Goal: Information Seeking & Learning: Learn about a topic

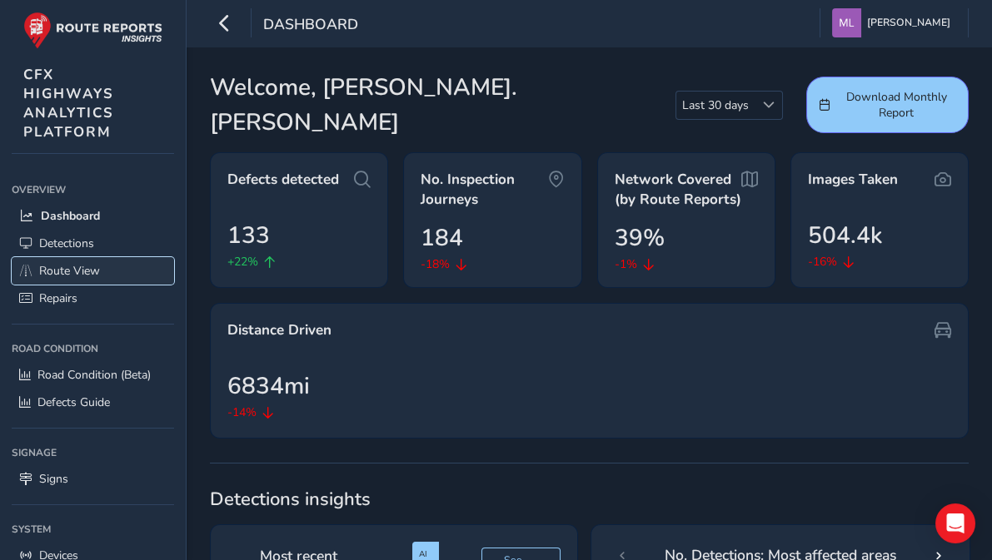
click at [67, 263] on span "Route View" at bounding box center [69, 271] width 61 height 16
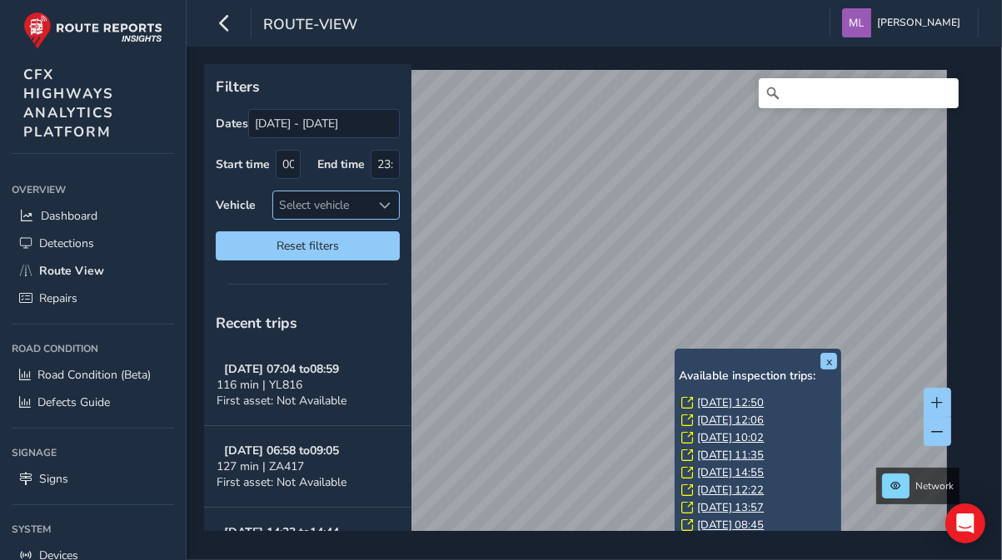
click at [381, 202] on span at bounding box center [386, 206] width 12 height 12
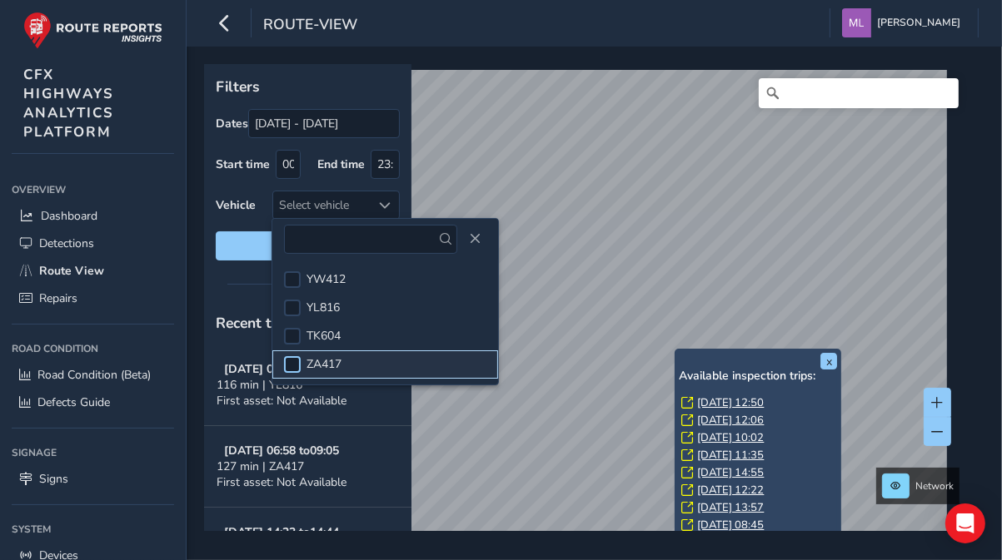
click at [292, 361] on div at bounding box center [292, 364] width 17 height 17
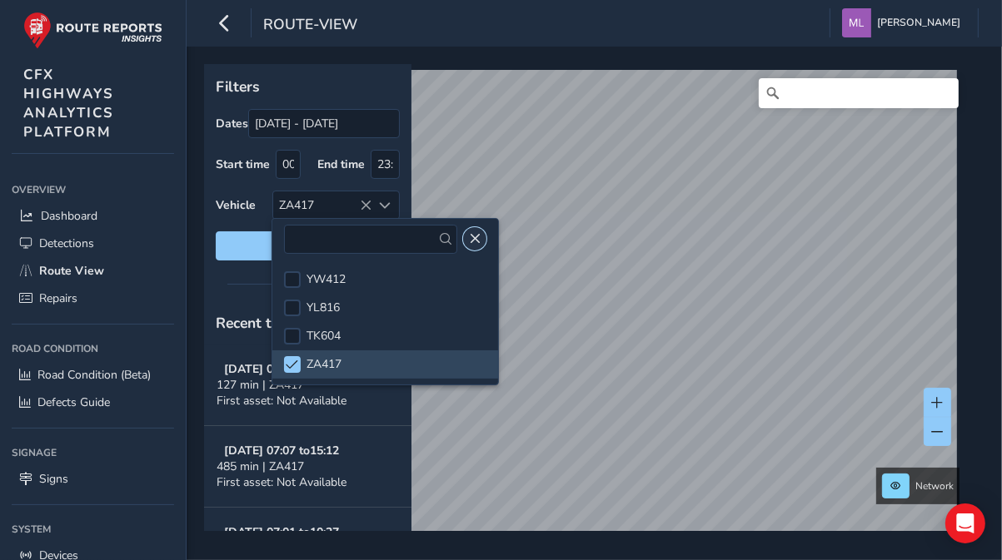
click at [469, 233] on span "Close" at bounding box center [475, 239] width 12 height 12
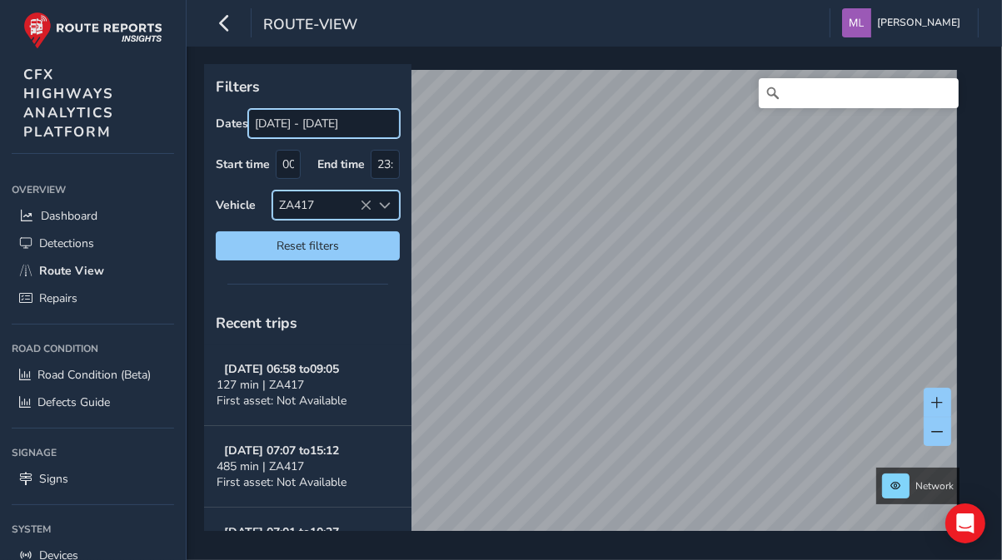
click at [305, 123] on input "[DATE] - [DATE]" at bounding box center [324, 123] width 152 height 29
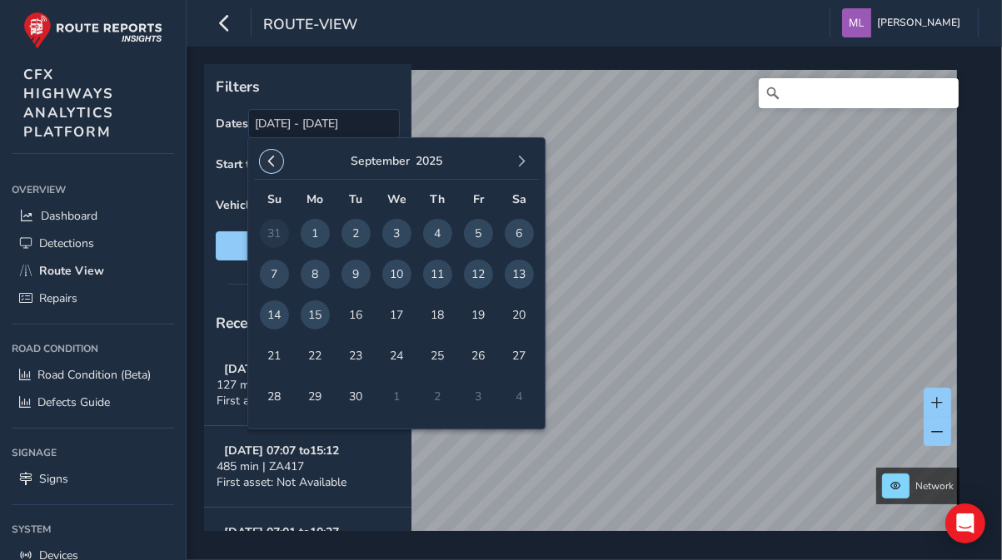
click at [271, 161] on span "button" at bounding box center [272, 162] width 12 height 12
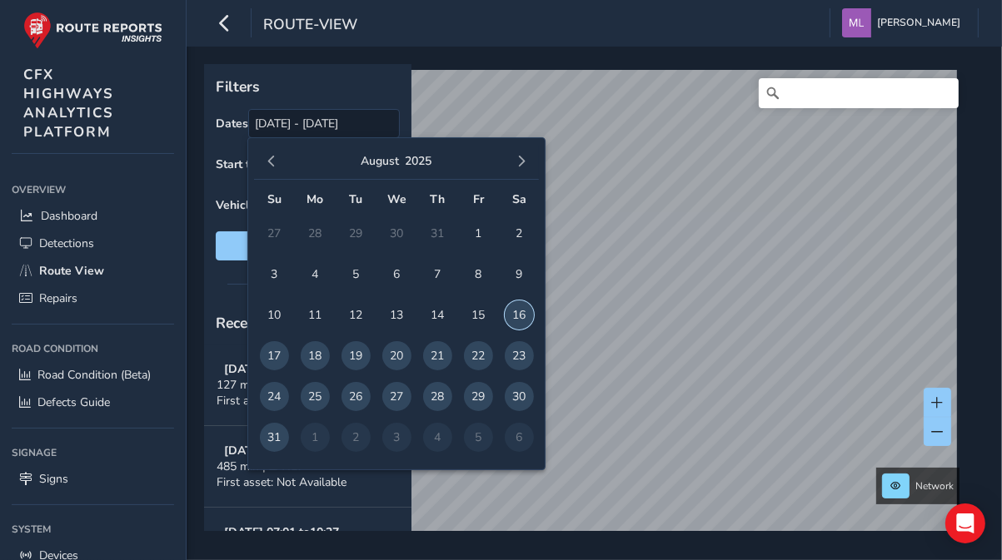
click at [521, 314] on span "16" at bounding box center [519, 315] width 29 height 29
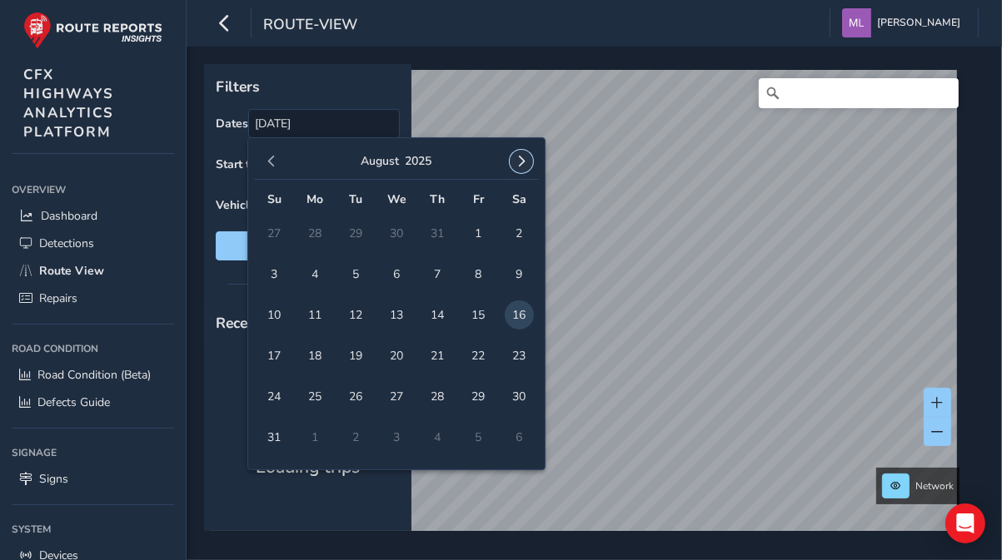
click at [517, 160] on span "button" at bounding box center [521, 162] width 12 height 12
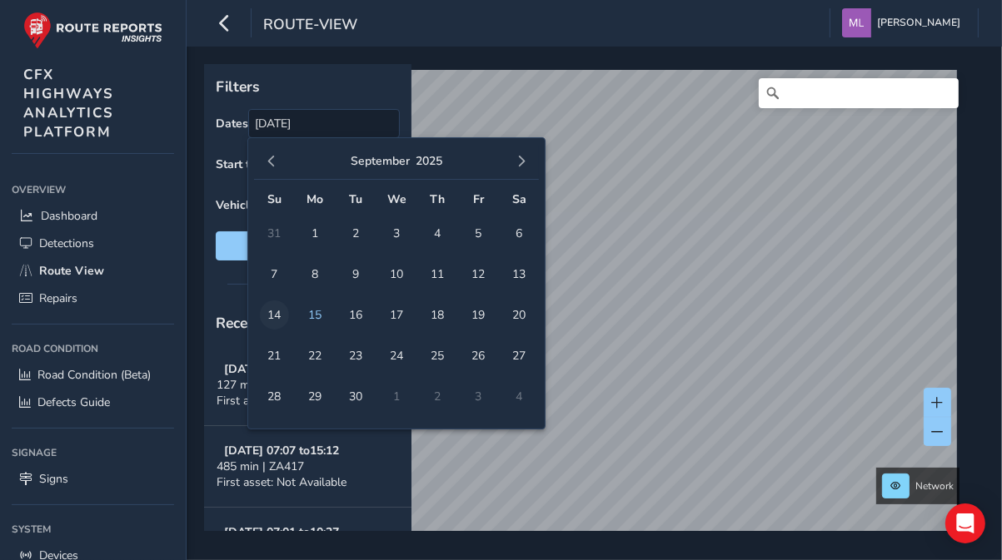
click at [285, 314] on span "14" at bounding box center [274, 315] width 29 height 29
type input "08/16/2025 - 09/14/2025"
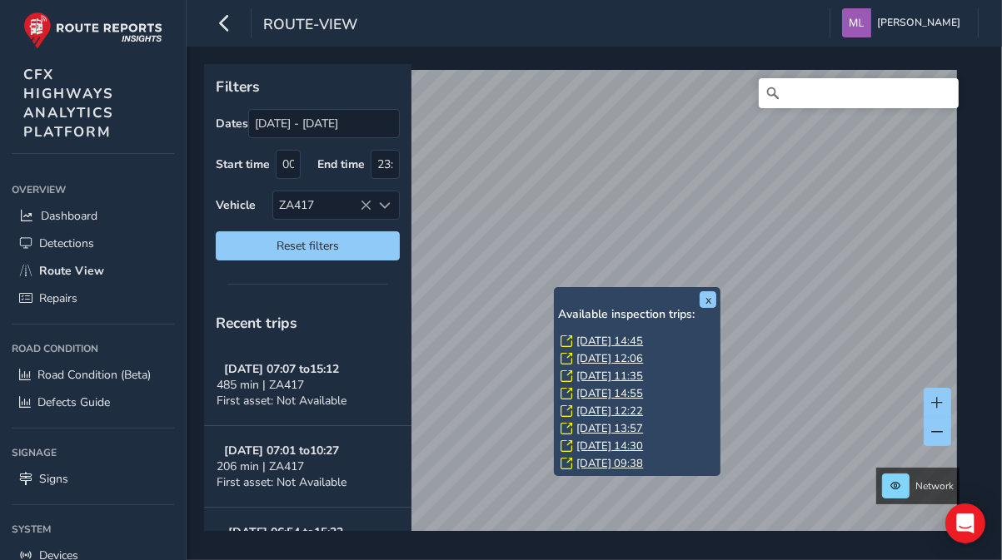
click at [604, 340] on link "Fri, 12 Sep, 14:45" at bounding box center [609, 341] width 67 height 15
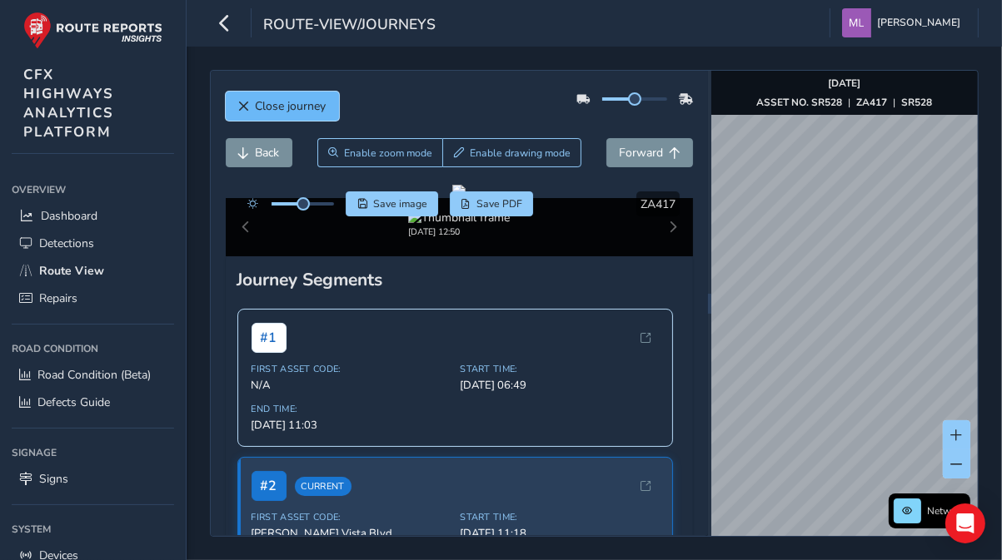
click at [271, 102] on span "Close journey" at bounding box center [291, 106] width 71 height 16
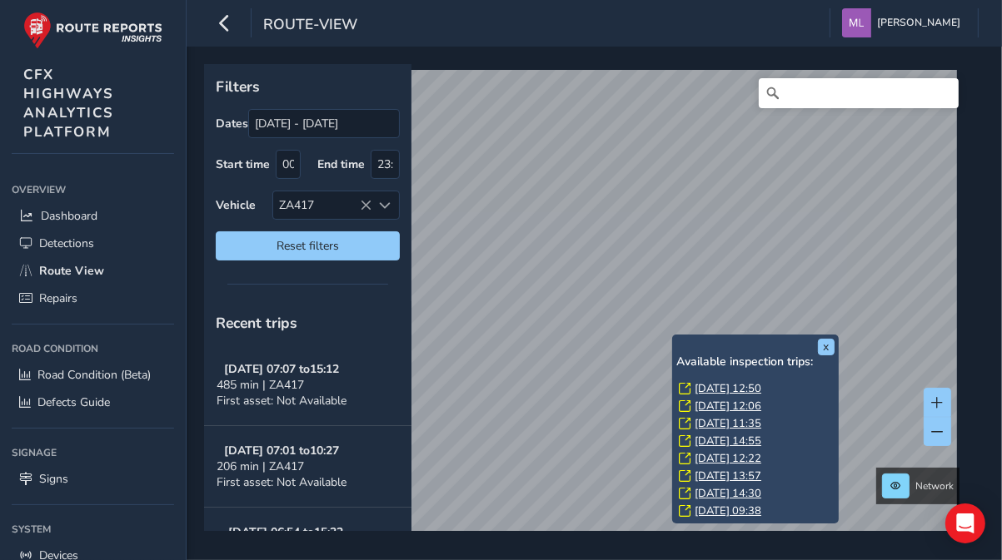
click at [714, 384] on link "Fri, 12 Sep, 12:50" at bounding box center [728, 388] width 67 height 15
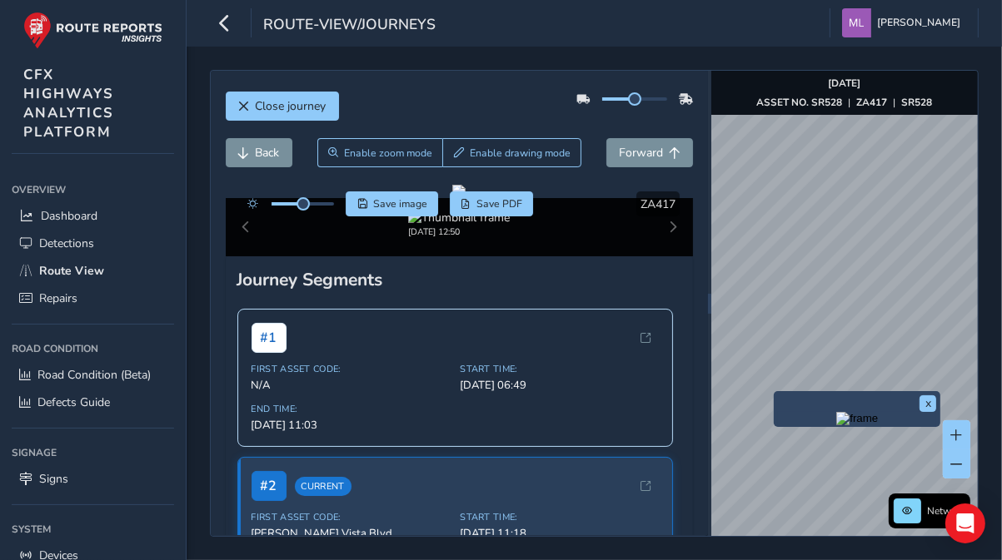
drag, startPoint x: 879, startPoint y: 396, endPoint x: 820, endPoint y: 401, distance: 59.3
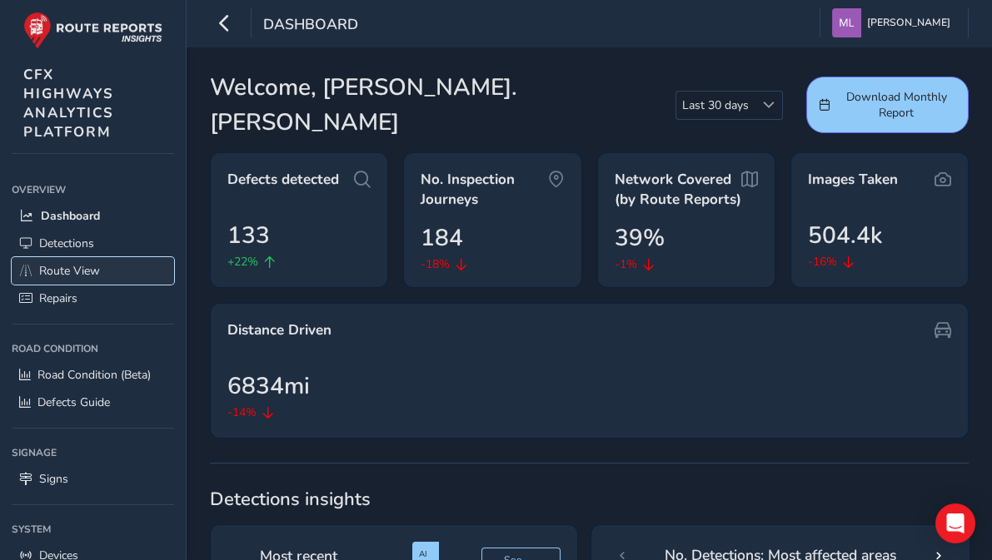
click at [82, 271] on span "Route View" at bounding box center [69, 271] width 61 height 16
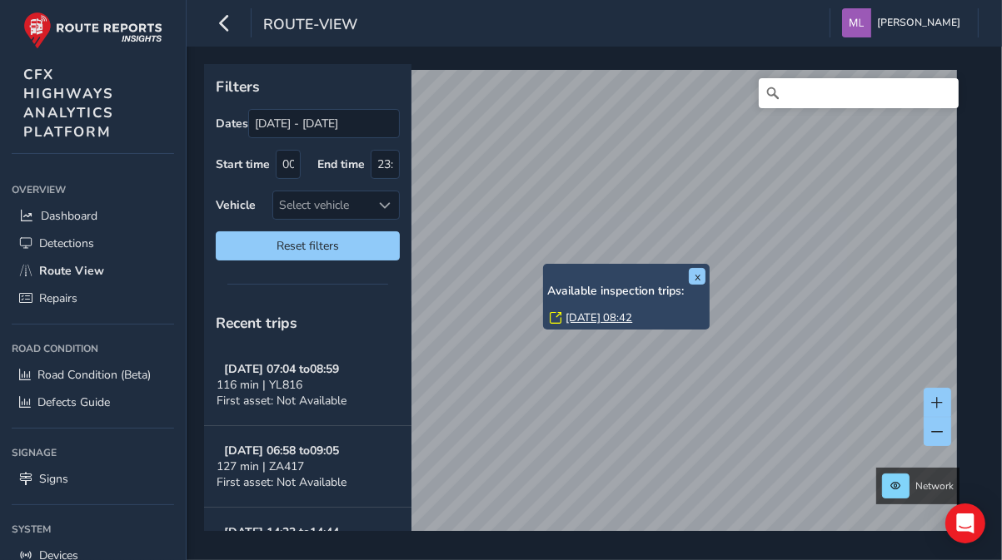
click at [601, 320] on link "[DATE] 08:42" at bounding box center [598, 318] width 67 height 15
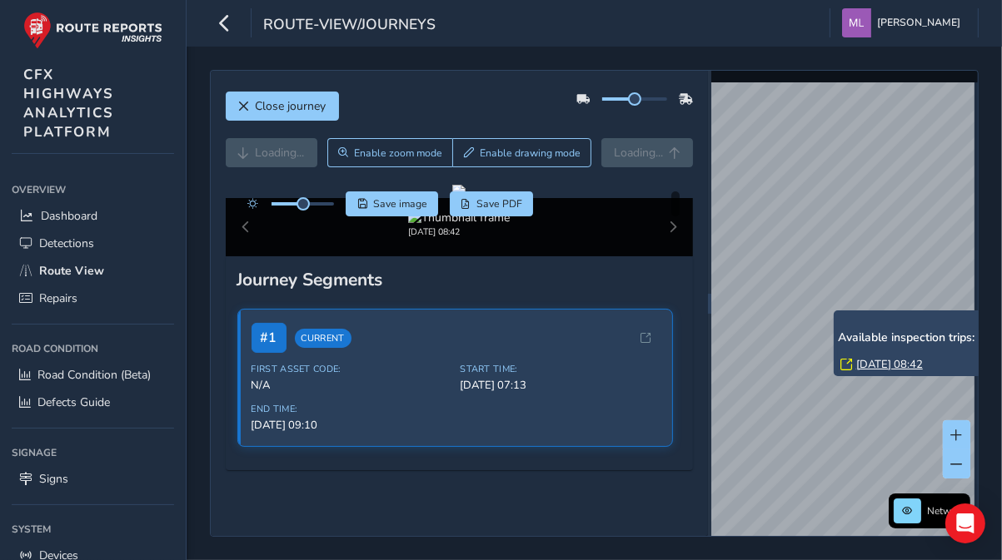
click at [879, 361] on link "[DATE] 08:42" at bounding box center [889, 364] width 67 height 15
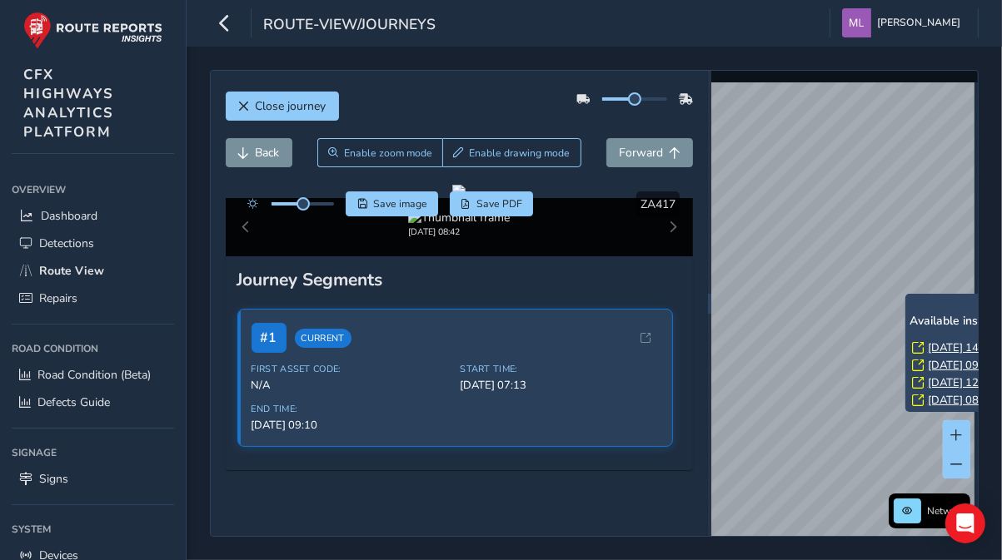
click at [938, 346] on link "[DATE] 14:45" at bounding box center [961, 348] width 67 height 15
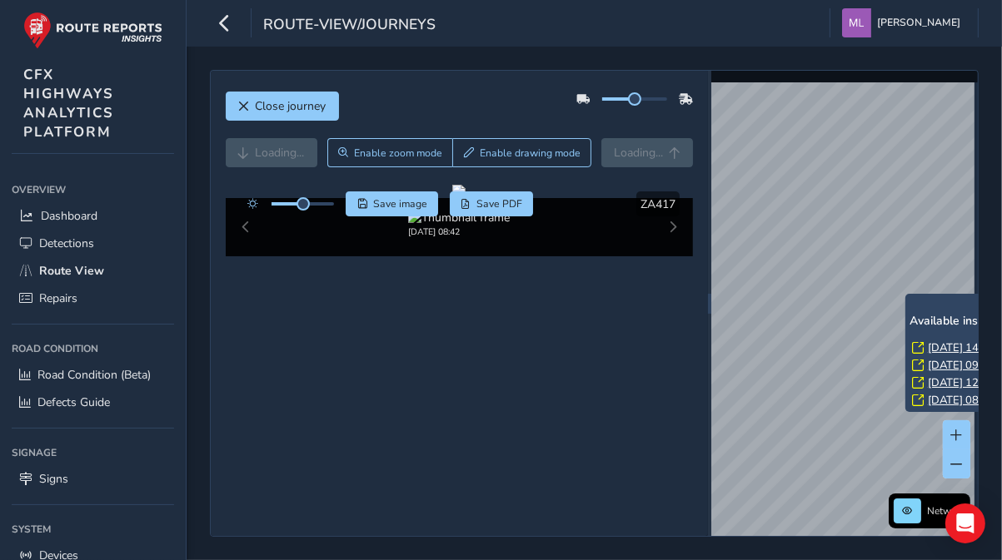
click at [937, 346] on link "[DATE] 14:45" at bounding box center [961, 348] width 67 height 15
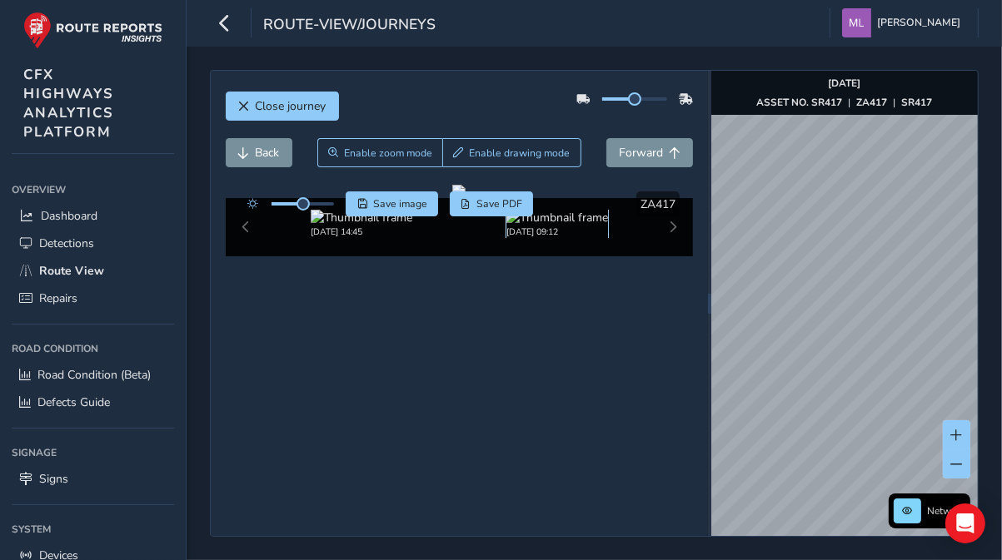
click at [548, 226] on img at bounding box center [557, 218] width 102 height 16
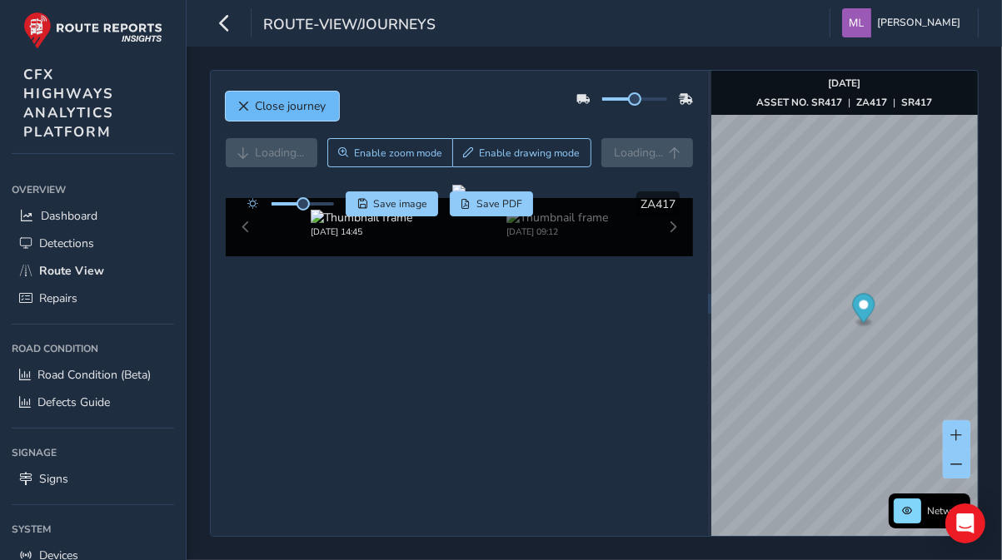
click at [291, 113] on span "Close journey" at bounding box center [291, 106] width 71 height 16
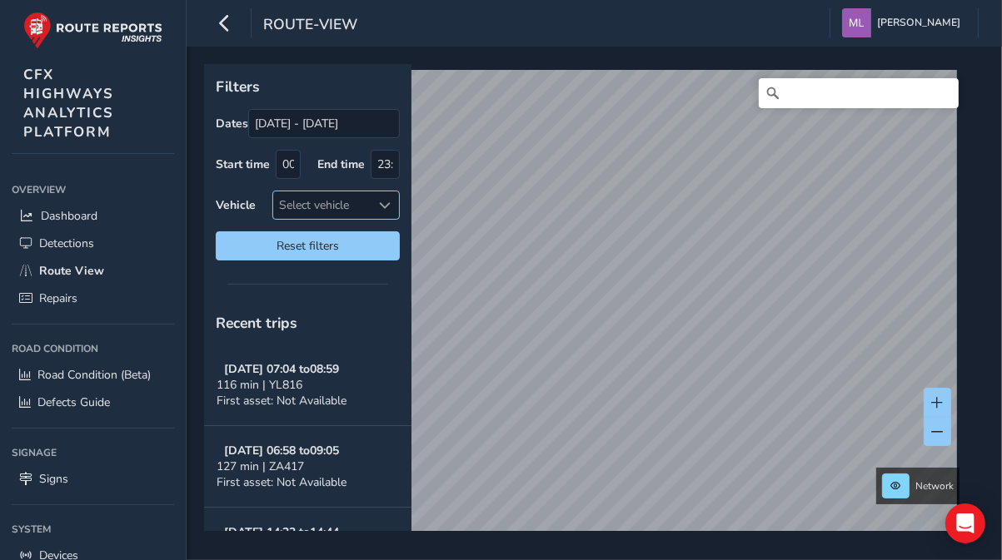
click at [386, 201] on span at bounding box center [386, 206] width 12 height 12
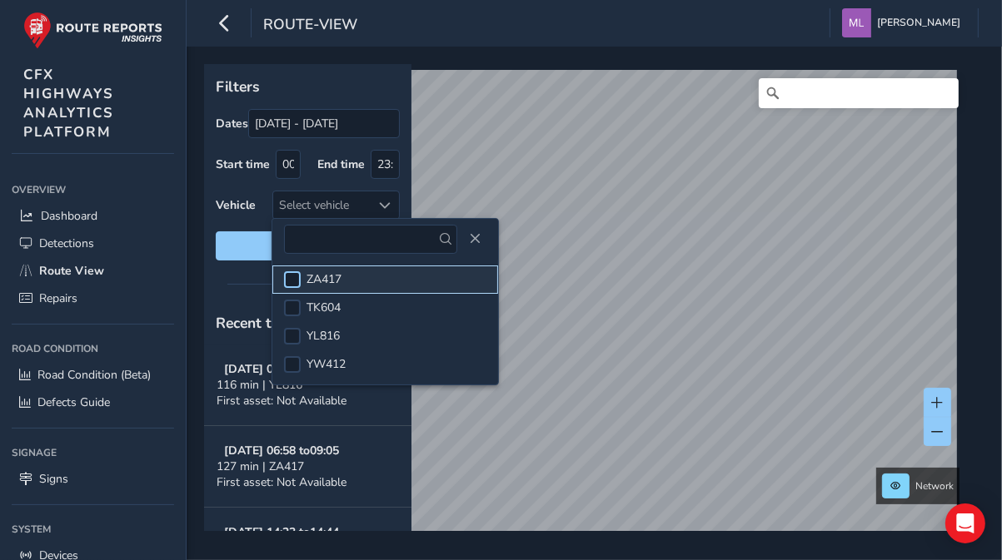
click at [296, 280] on div at bounding box center [292, 279] width 17 height 17
click at [469, 239] on span "Close" at bounding box center [475, 239] width 12 height 12
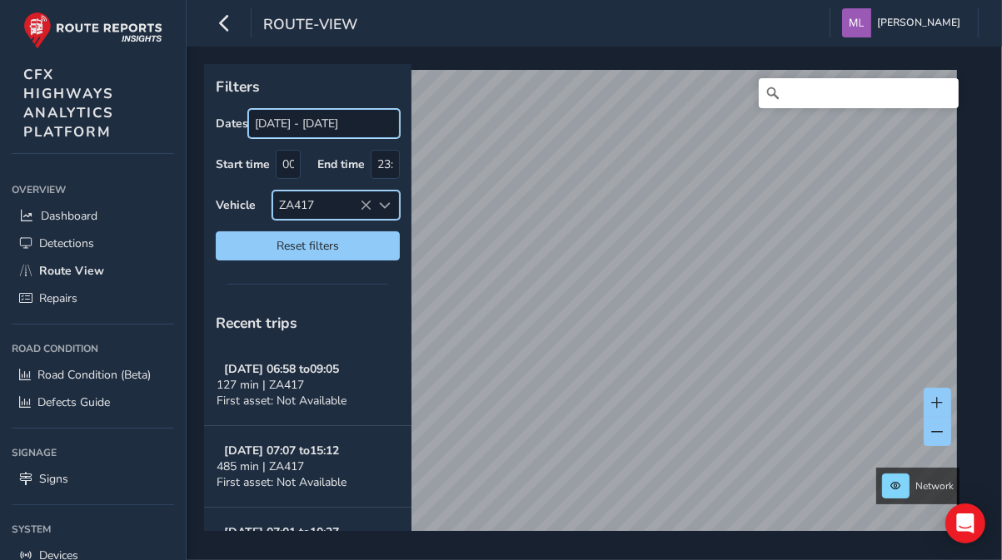
click at [361, 125] on input "[DATE] - [DATE]" at bounding box center [324, 123] width 152 height 29
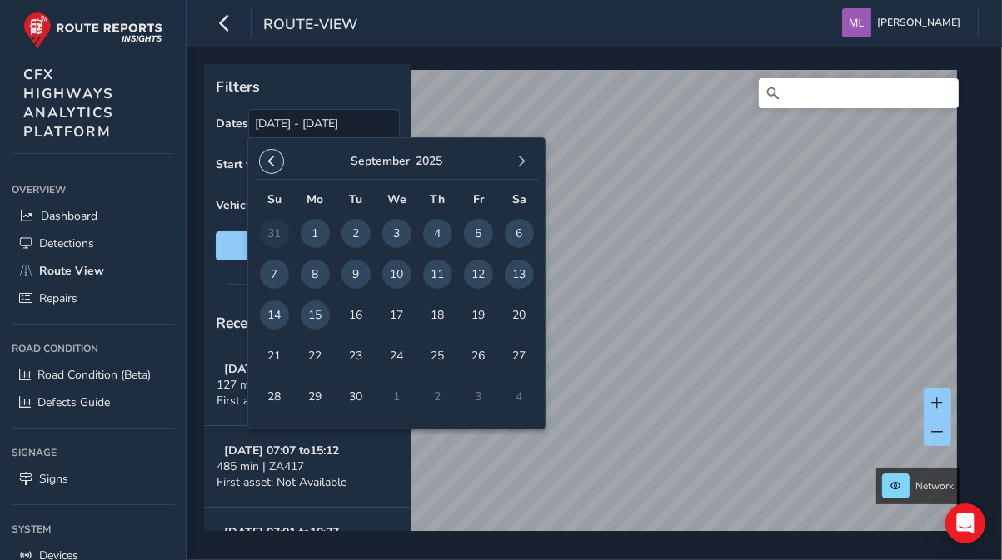
click at [271, 162] on span "button" at bounding box center [272, 162] width 12 height 12
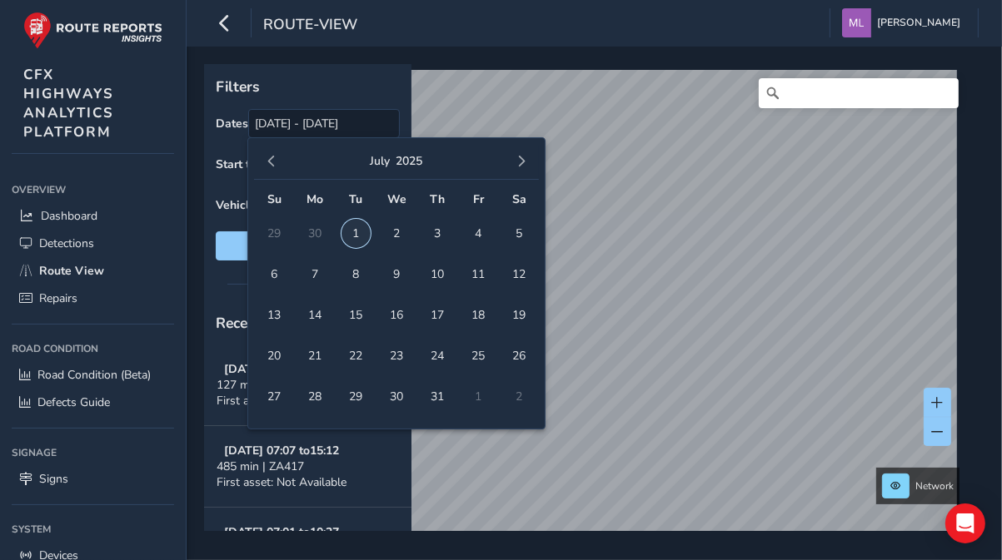
click at [356, 232] on span "1" at bounding box center [355, 233] width 29 height 29
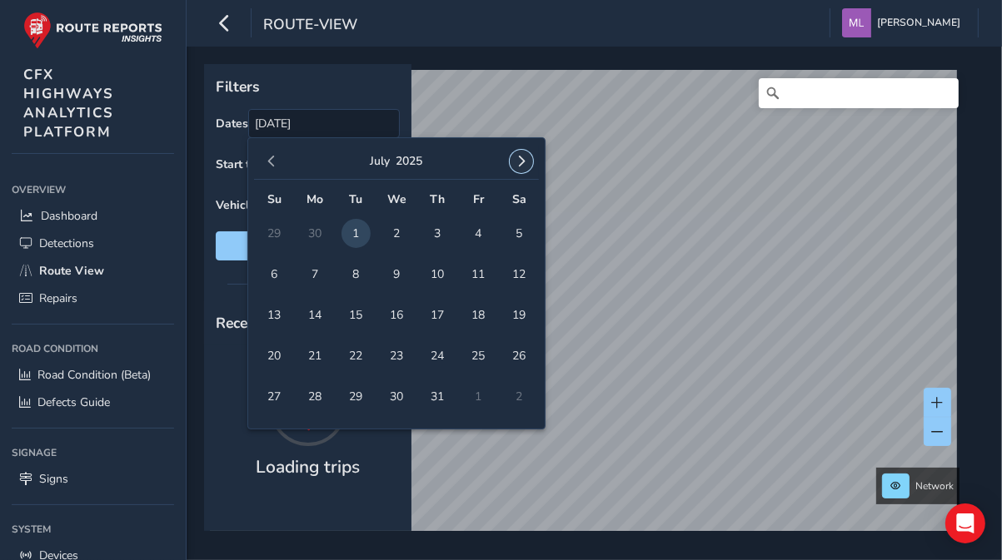
click at [517, 162] on span "button" at bounding box center [521, 162] width 12 height 12
click at [322, 315] on span "15" at bounding box center [315, 315] width 29 height 29
type input "[DATE] - [DATE]"
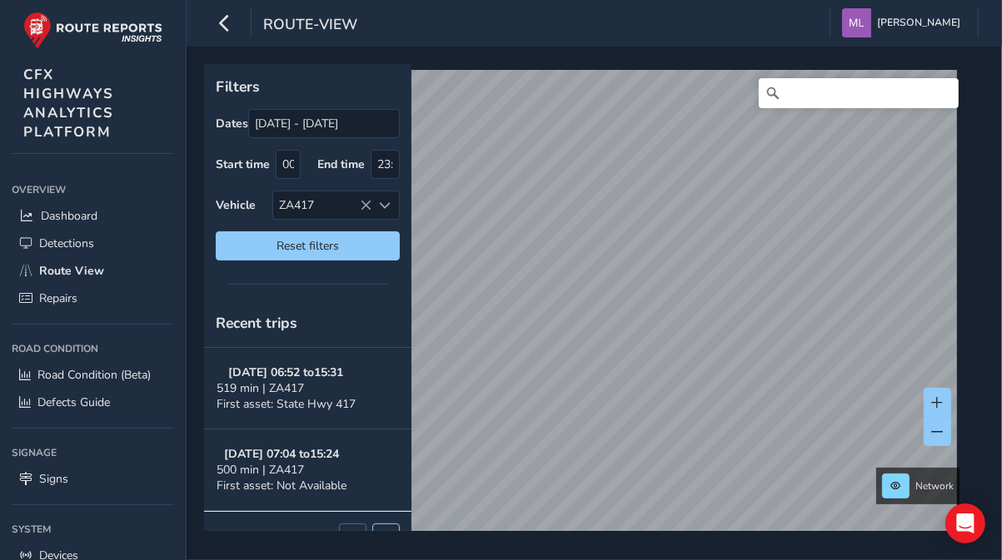
scroll to position [1496, 0]
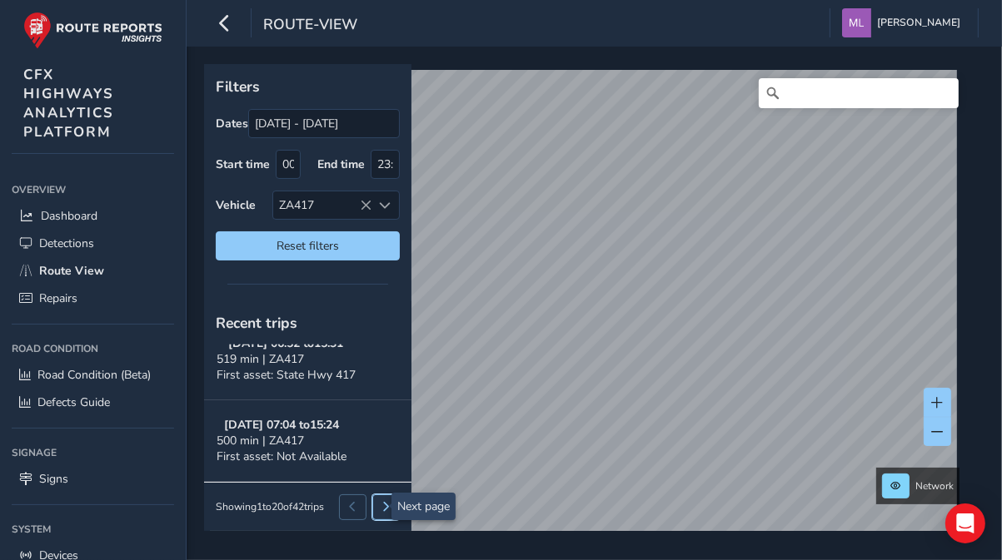
click at [381, 506] on span at bounding box center [386, 507] width 10 height 10
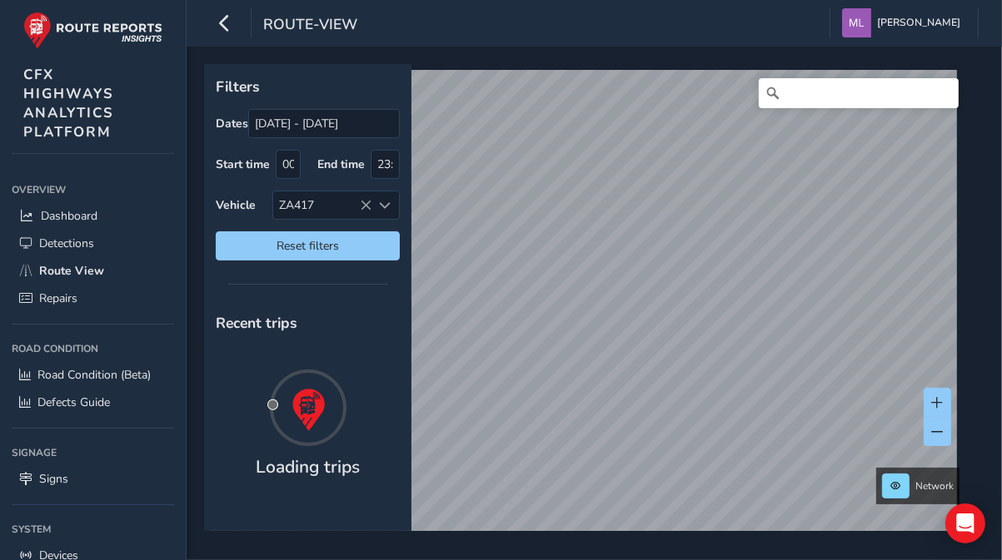
scroll to position [0, 0]
click at [229, 23] on icon "button" at bounding box center [224, 22] width 17 height 29
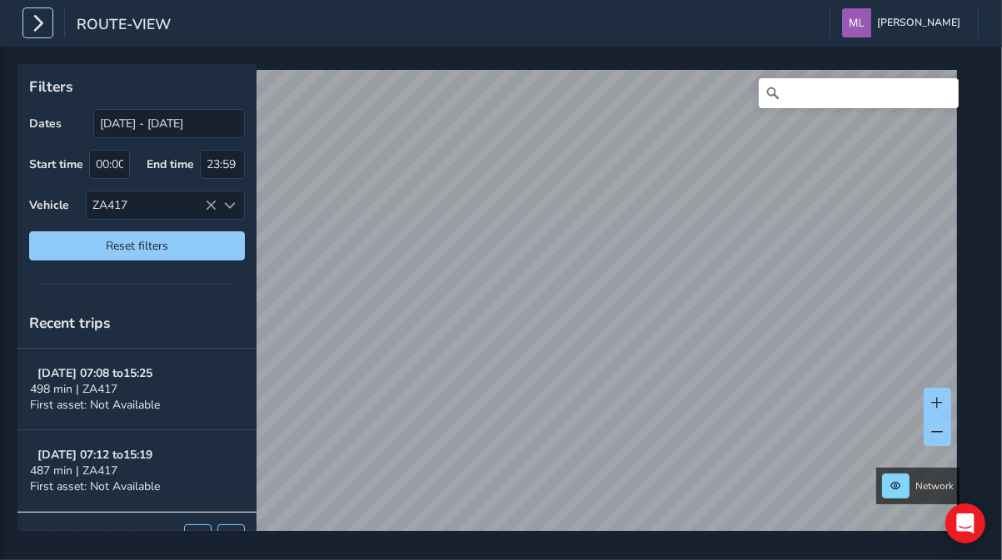
scroll to position [1493, 0]
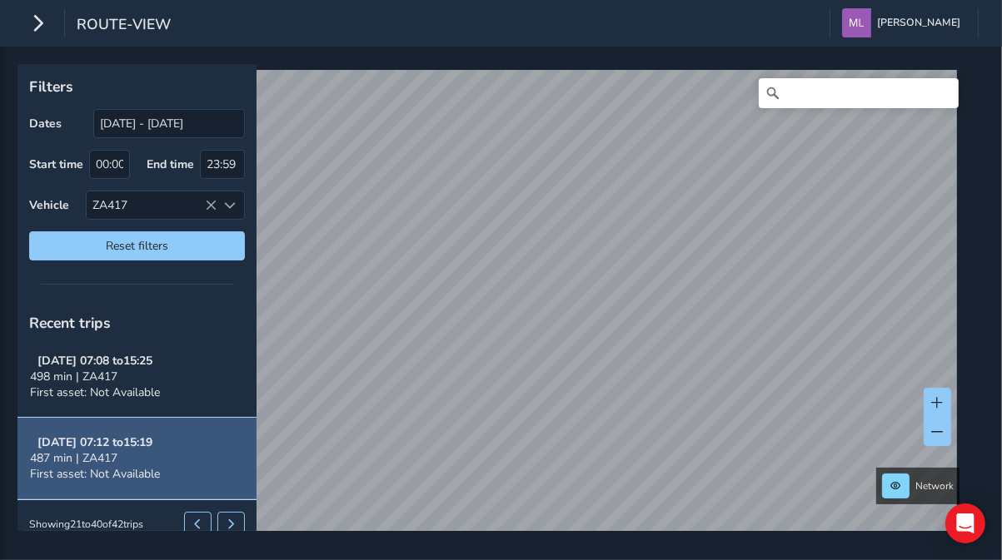
click at [130, 451] on div "487 min | ZA417" at bounding box center [95, 459] width 130 height 16
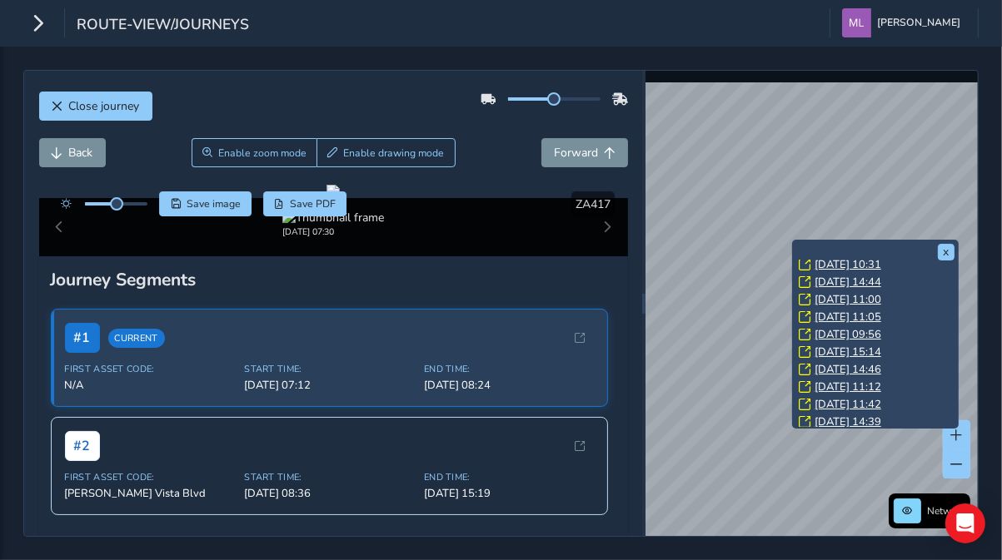
scroll to position [228, 0]
click at [864, 418] on link "[DATE] 14:09" at bounding box center [847, 416] width 67 height 15
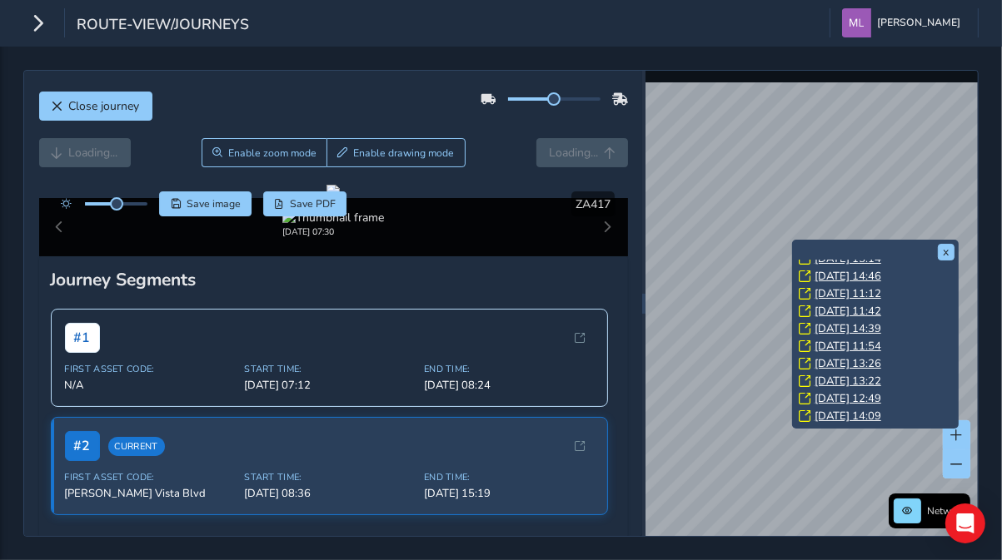
click at [853, 415] on link "[DATE] 14:09" at bounding box center [847, 416] width 67 height 15
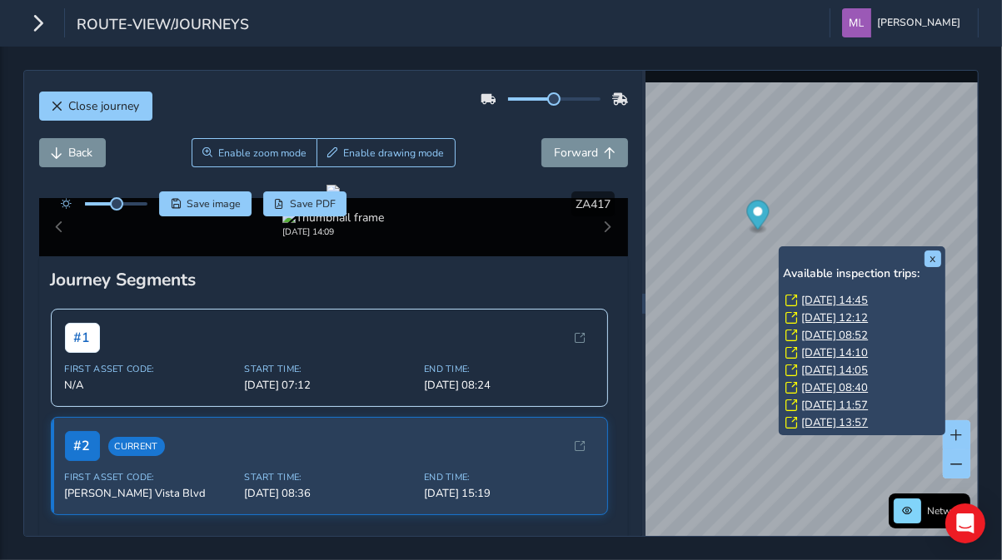
scroll to position [35, 0]
click at [846, 426] on link "[DATE] 08:10" at bounding box center [834, 423] width 67 height 15
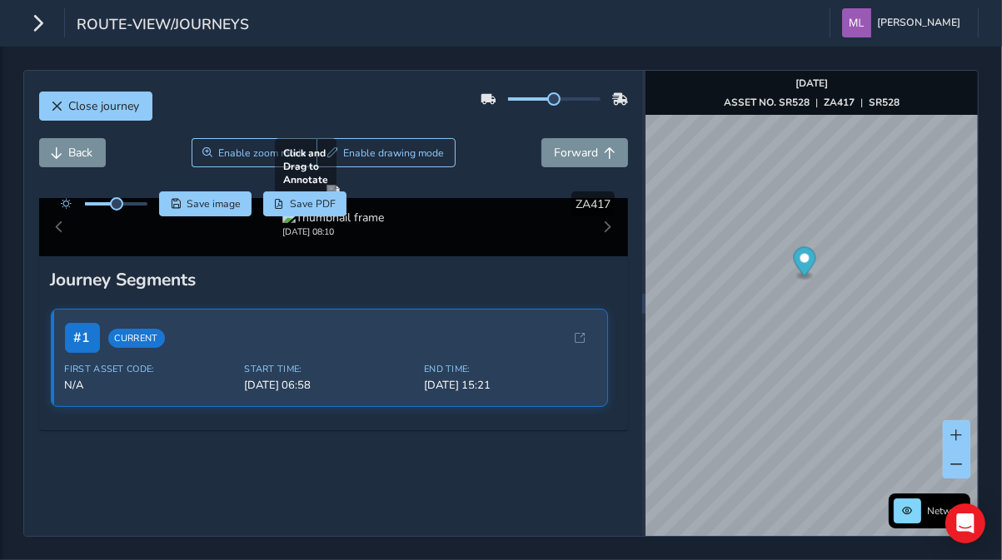
scroll to position [133, 0]
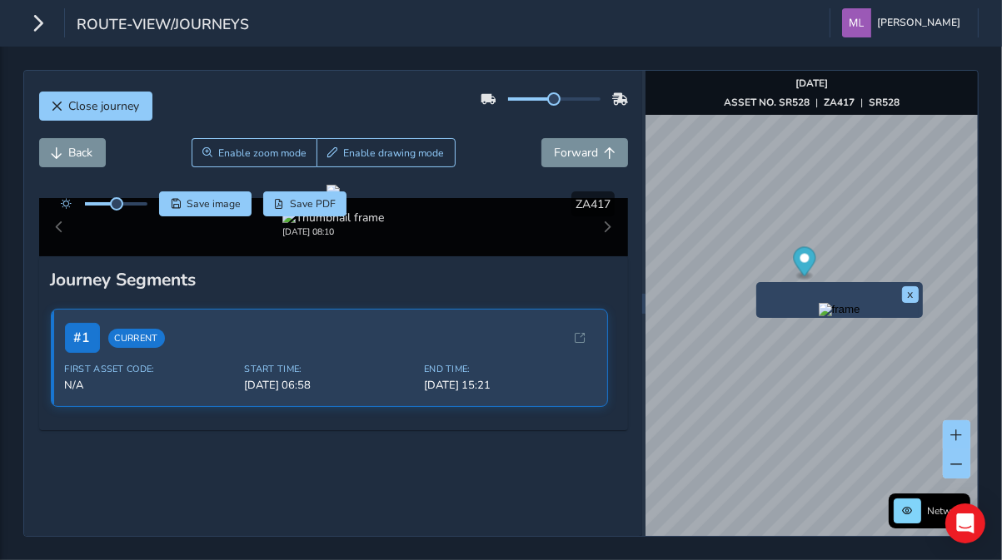
click at [819, 316] on img "Preview frame" at bounding box center [840, 309] width 42 height 13
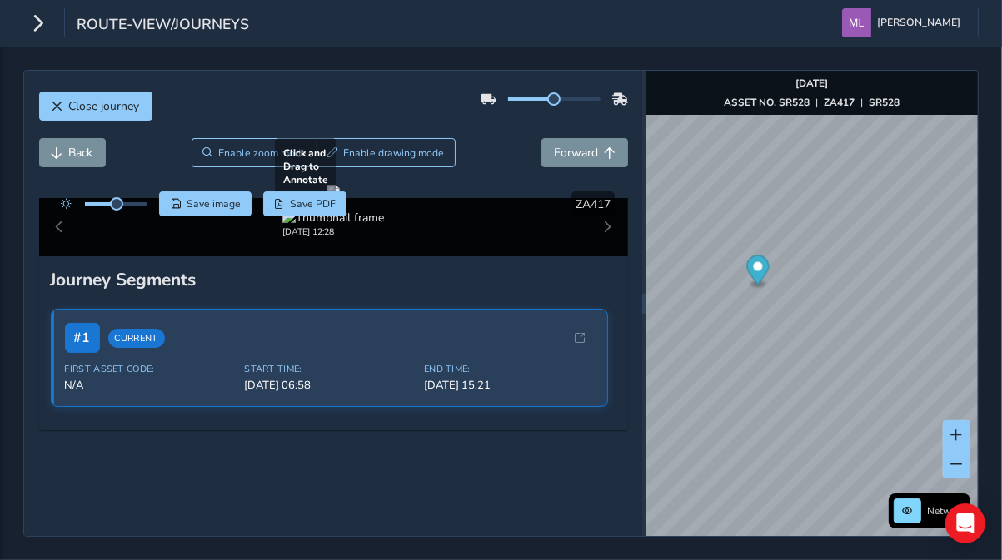
scroll to position [67, 0]
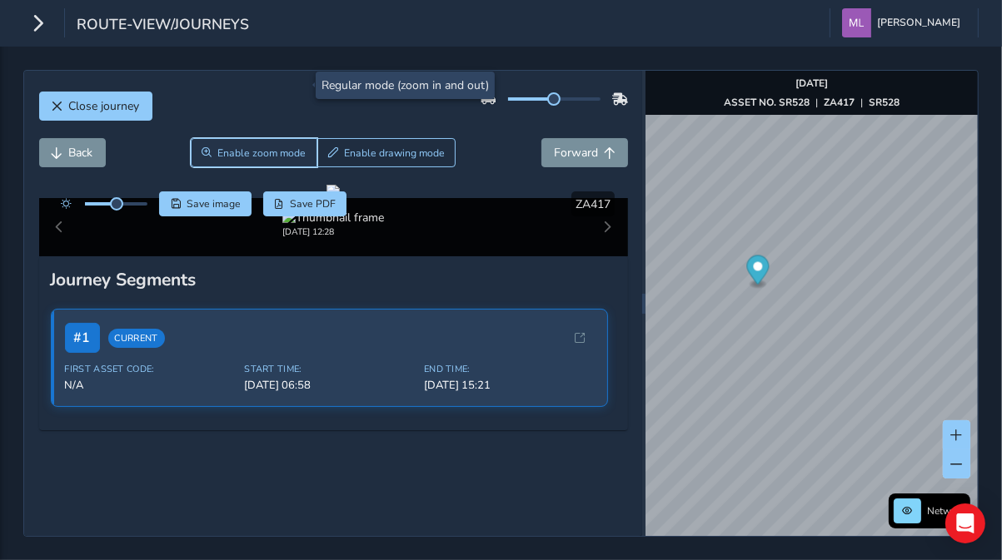
click at [256, 147] on span "Enable zoom mode" at bounding box center [261, 153] width 88 height 13
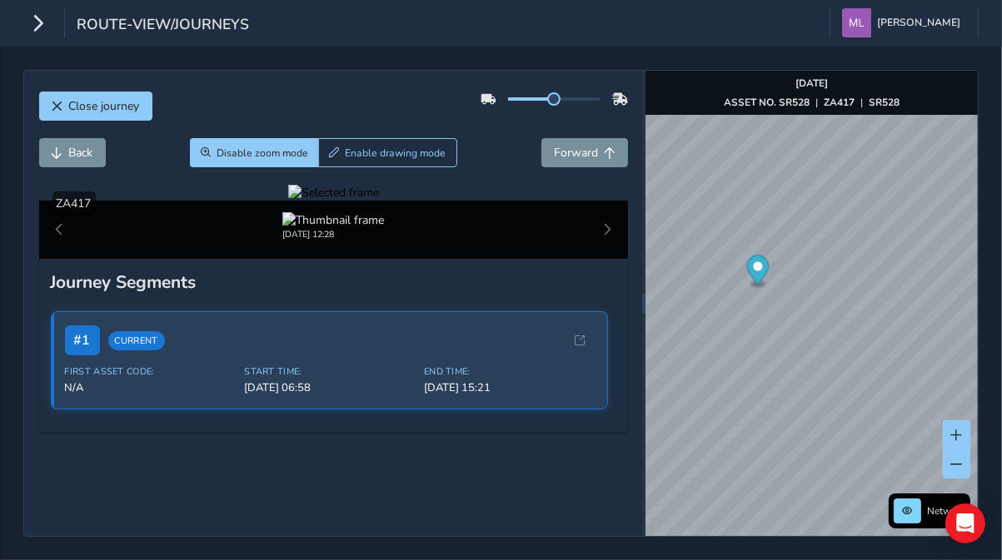
click at [379, 201] on div at bounding box center [333, 193] width 91 height 16
click at [77, 101] on span "Close journey" at bounding box center [104, 106] width 71 height 16
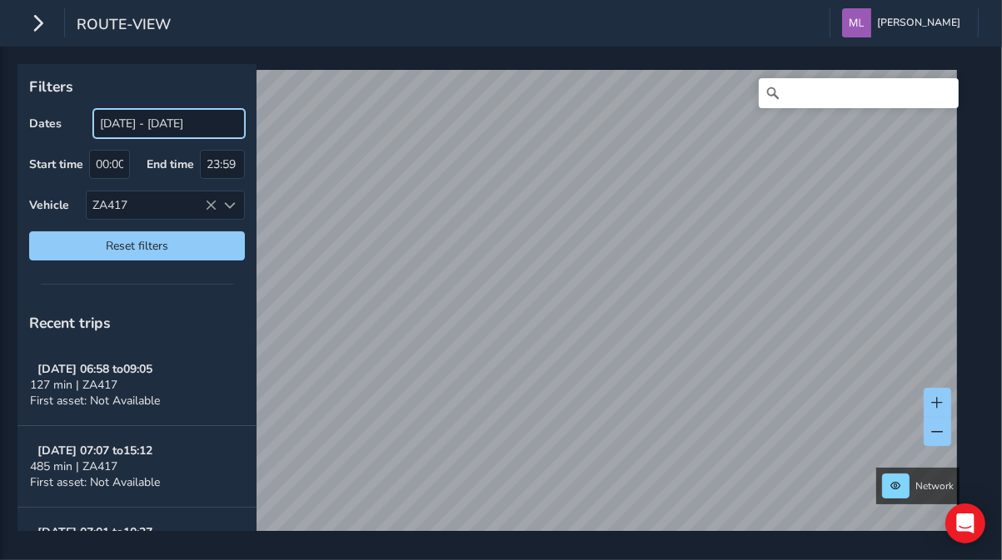
click at [191, 124] on input "[DATE] - [DATE]" at bounding box center [169, 123] width 152 height 29
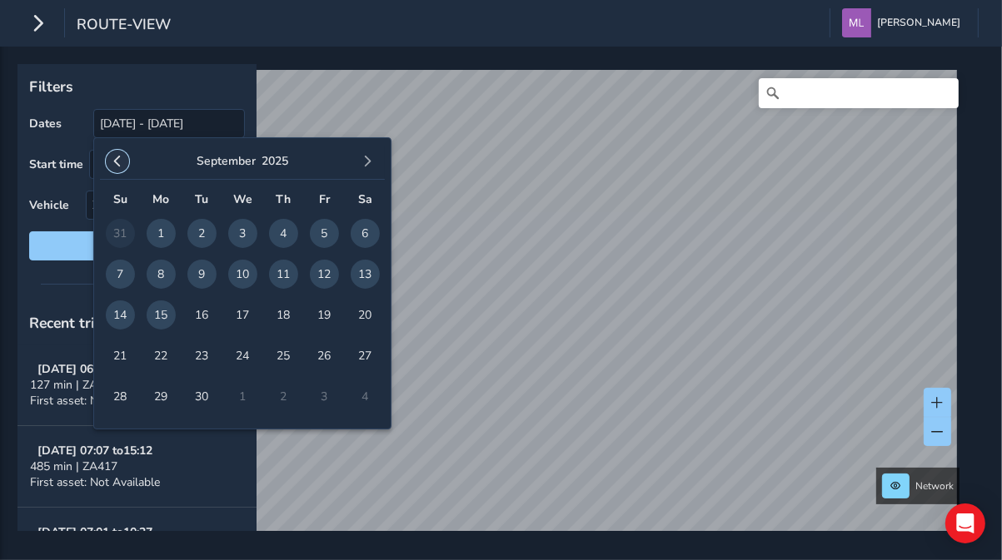
click at [118, 160] on span "button" at bounding box center [118, 162] width 12 height 12
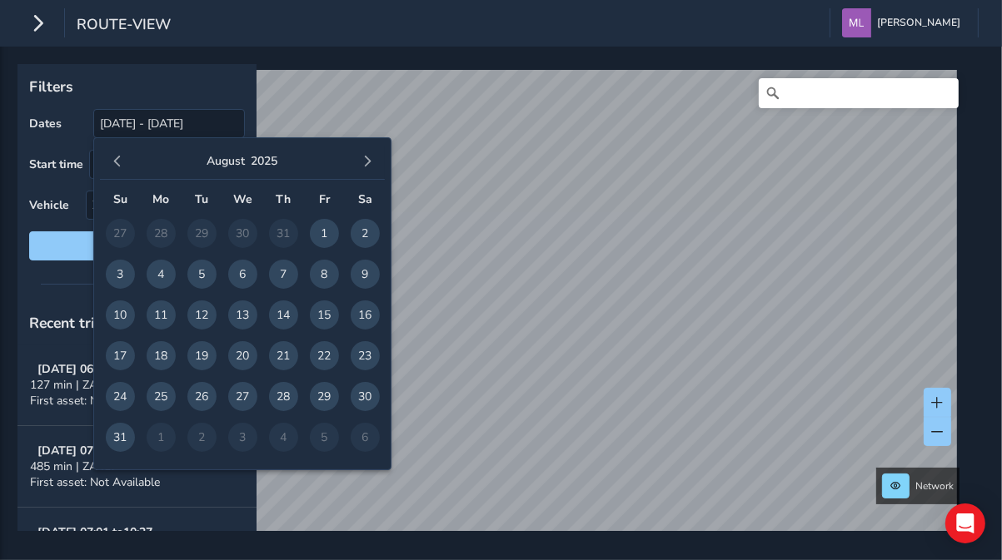
click at [118, 160] on span "button" at bounding box center [118, 162] width 12 height 12
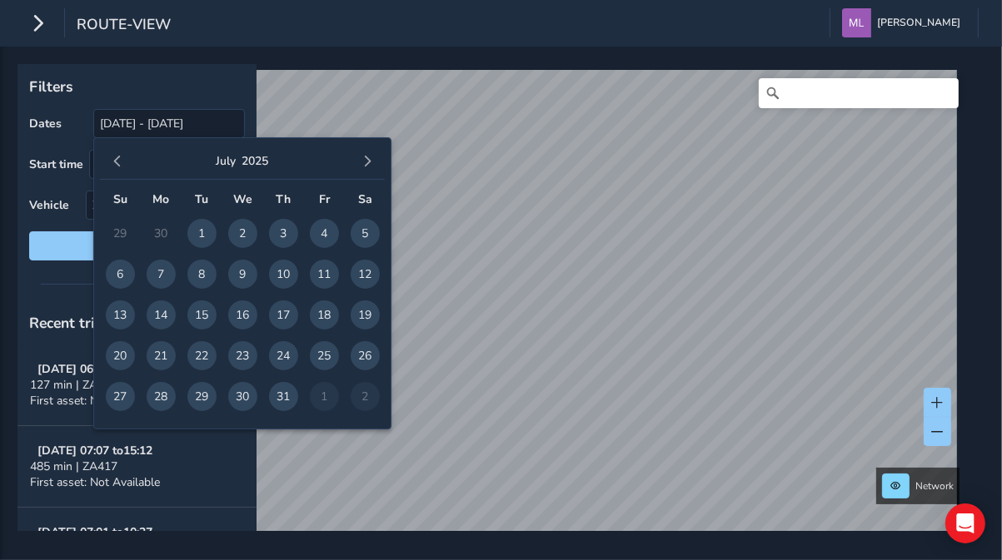
click at [118, 160] on span "button" at bounding box center [118, 162] width 12 height 12
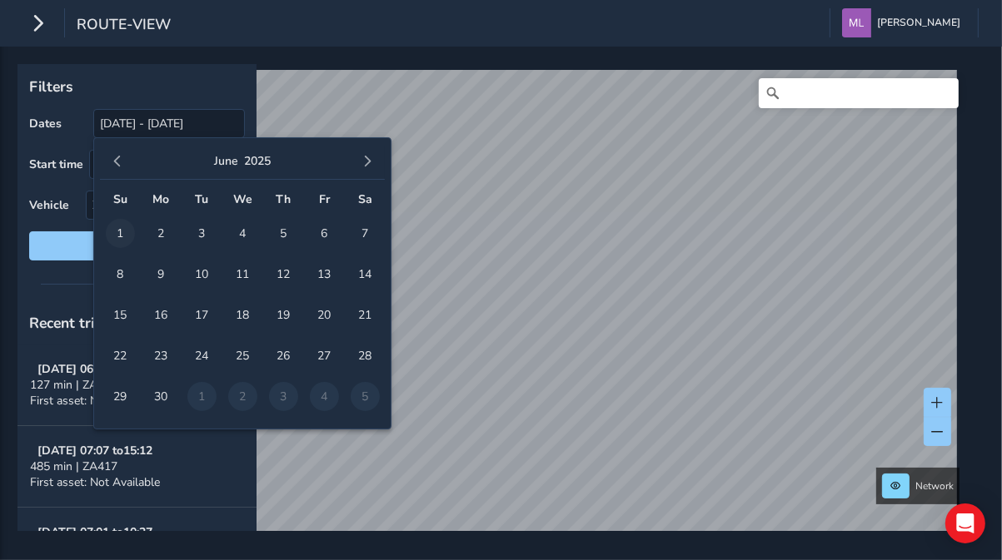
click at [122, 233] on span "1" at bounding box center [120, 233] width 29 height 29
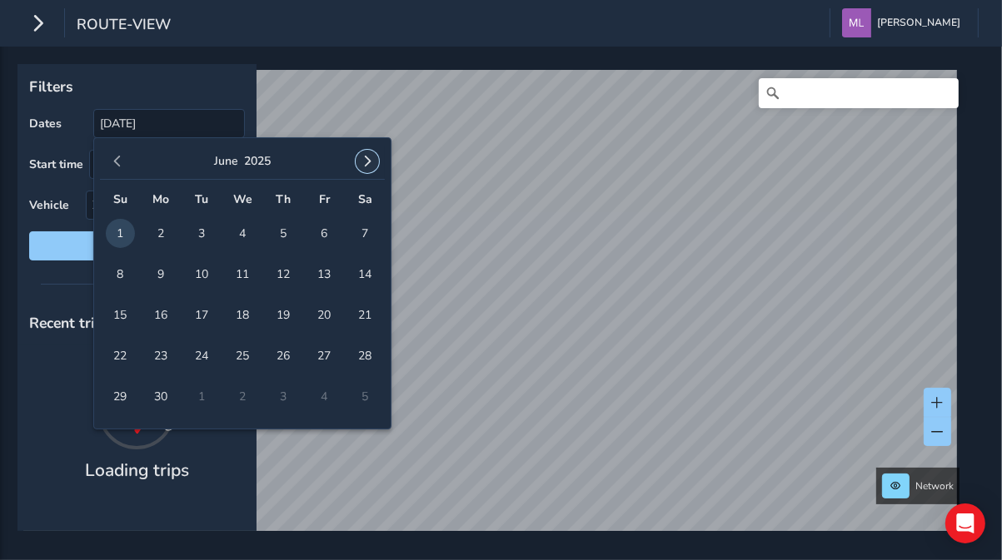
click at [370, 160] on span "button" at bounding box center [367, 162] width 12 height 12
click at [359, 274] on span "12" at bounding box center [365, 274] width 29 height 29
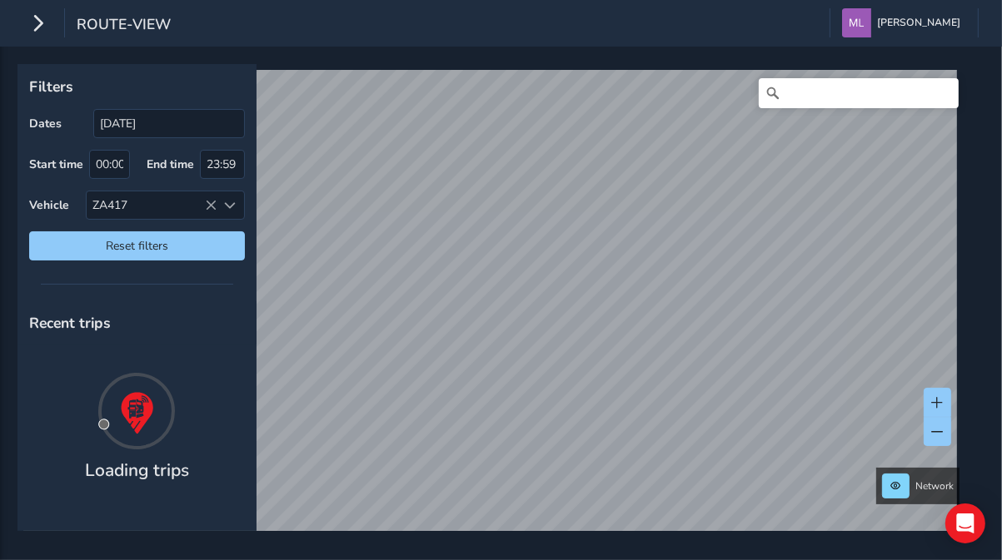
type input "[DATE] - [DATE]"
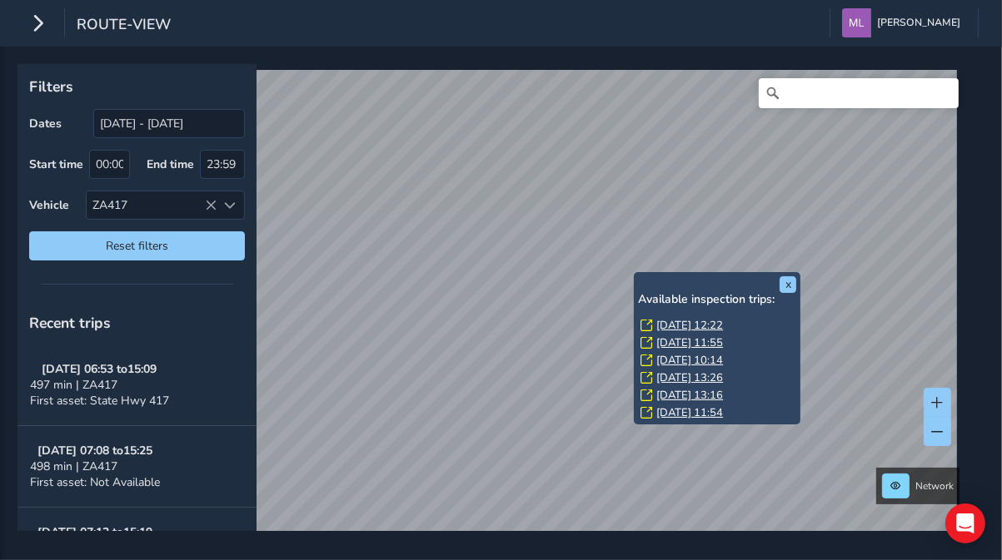
click at [708, 409] on link "[DATE] 11:54" at bounding box center [689, 413] width 67 height 15
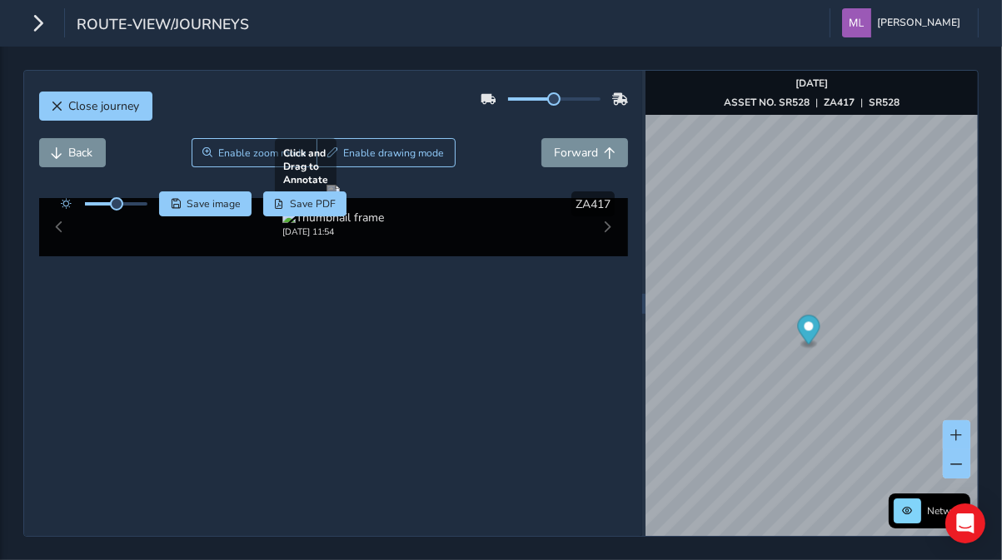
scroll to position [74, 0]
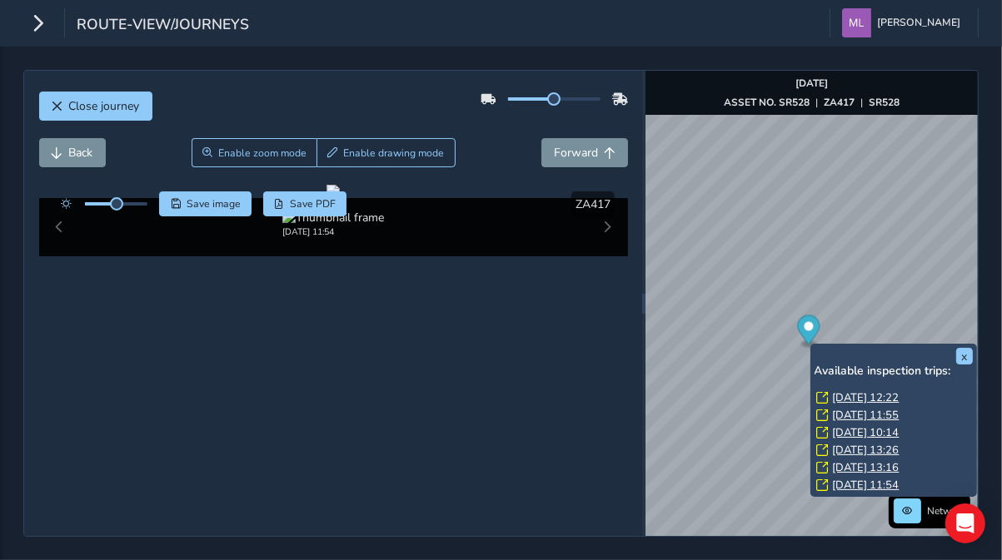
click at [867, 469] on link "[DATE] 13:16" at bounding box center [866, 468] width 67 height 15
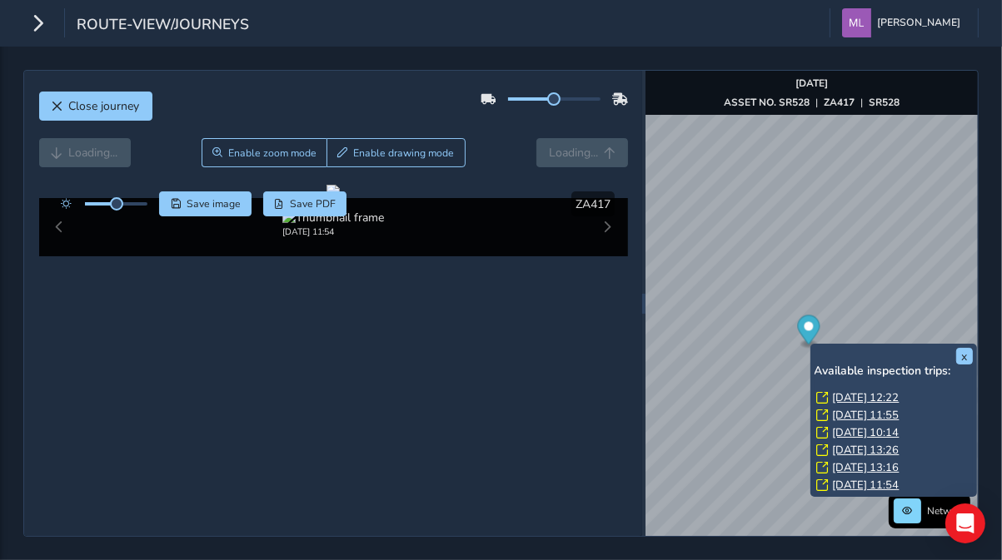
click at [854, 413] on link "[DATE] 11:55" at bounding box center [866, 415] width 67 height 15
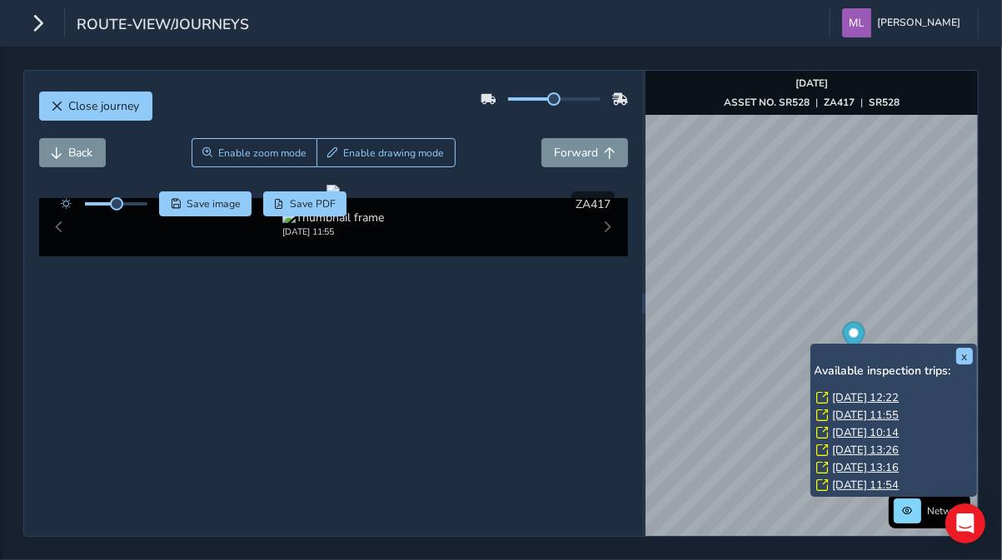
click at [857, 431] on link "[DATE] 10:14" at bounding box center [866, 433] width 67 height 15
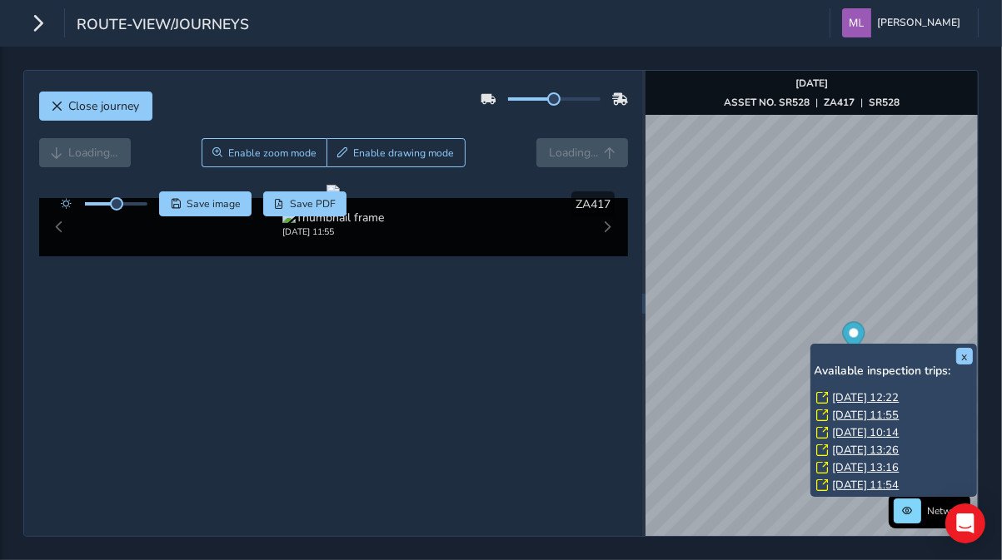
click at [859, 415] on link "[DATE] 11:55" at bounding box center [866, 415] width 67 height 15
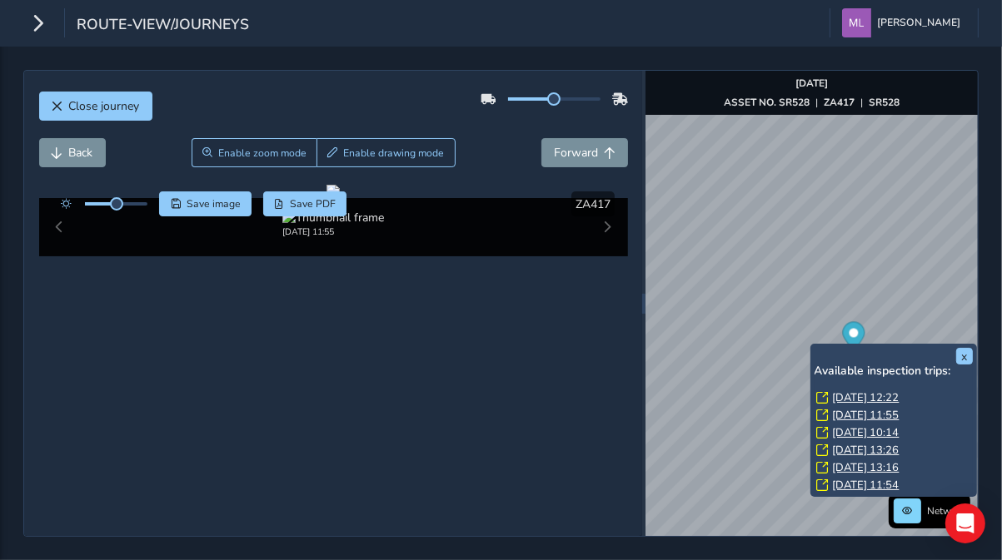
click at [862, 396] on link "[DATE] 12:22" at bounding box center [866, 398] width 67 height 15
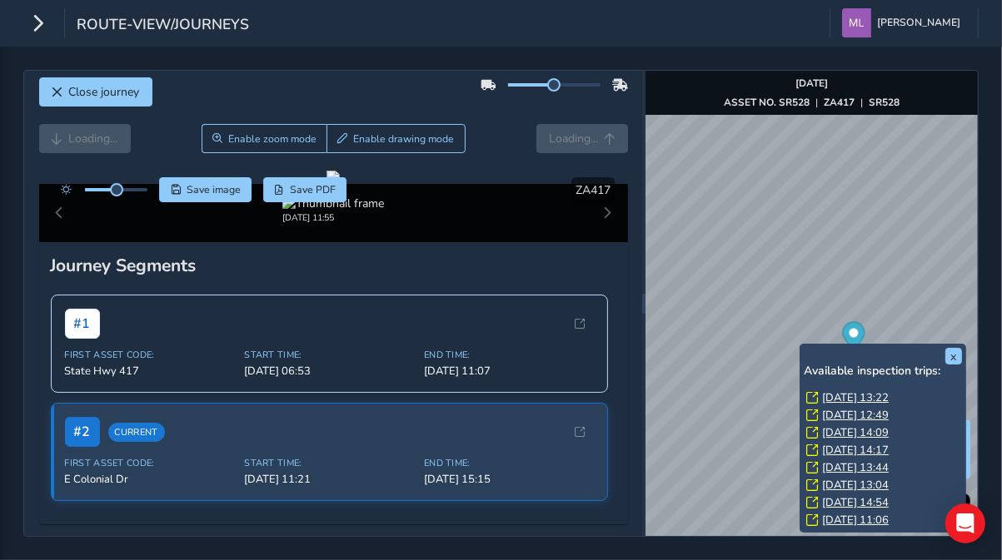
click at [839, 393] on link "[DATE] 13:22" at bounding box center [855, 398] width 67 height 15
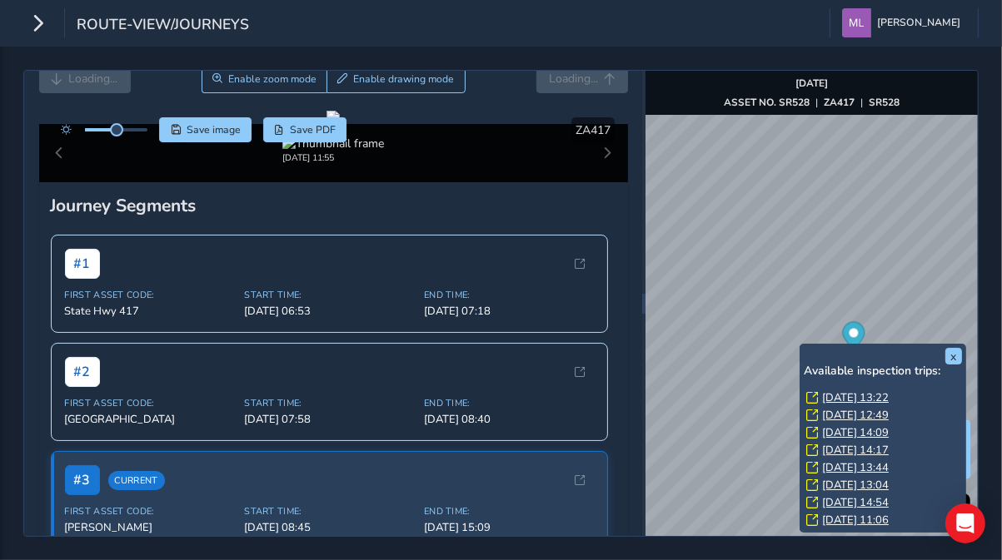
click at [839, 398] on link "[DATE] 13:22" at bounding box center [855, 398] width 67 height 15
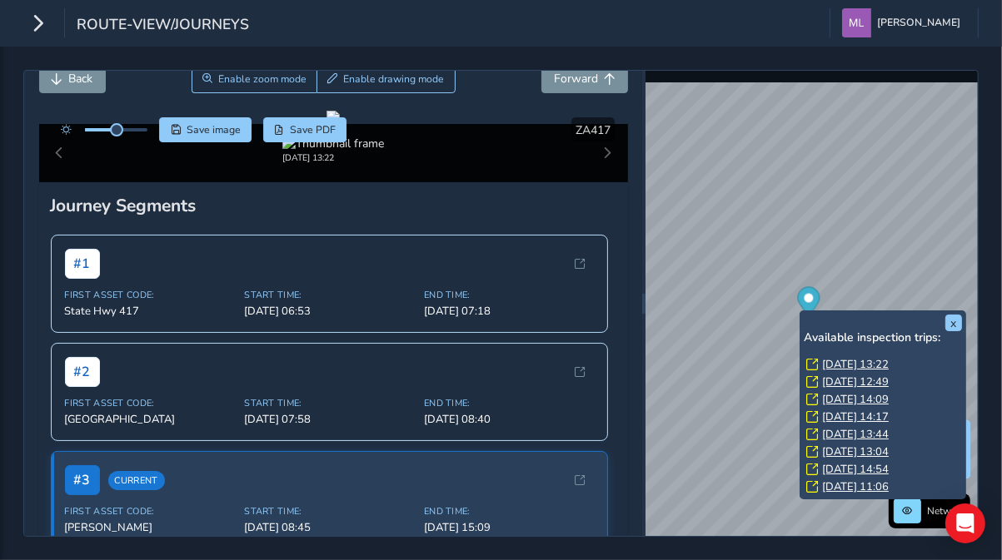
click at [800, 310] on icon "Map marker" at bounding box center [809, 304] width 22 height 34
click at [839, 321] on div "x Available inspection trips: [DATE] 13:22 [DATE] 12:49 [DATE] 14:09 [DATE] 14:…" at bounding box center [811, 304] width 332 height 466
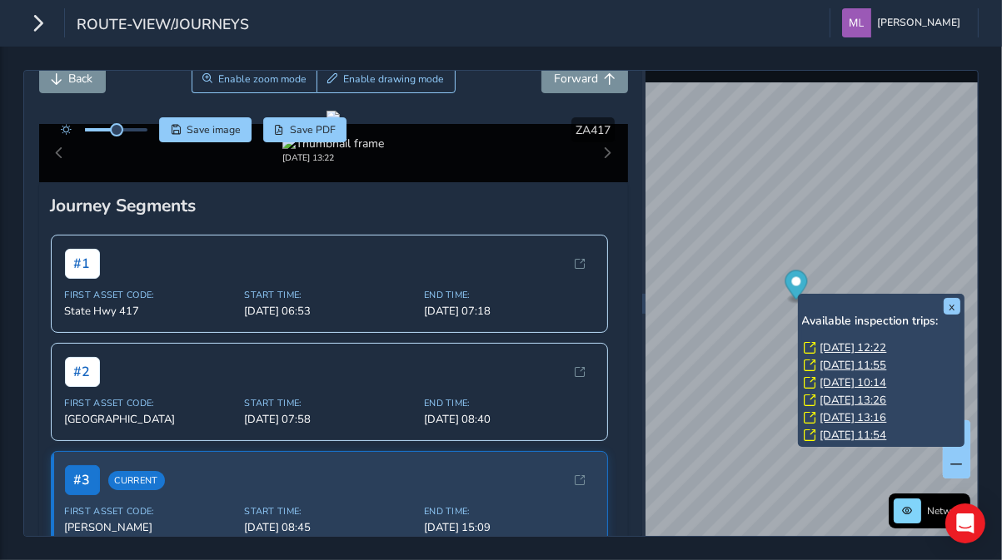
click at [801, 292] on icon "Map marker" at bounding box center [796, 285] width 22 height 29
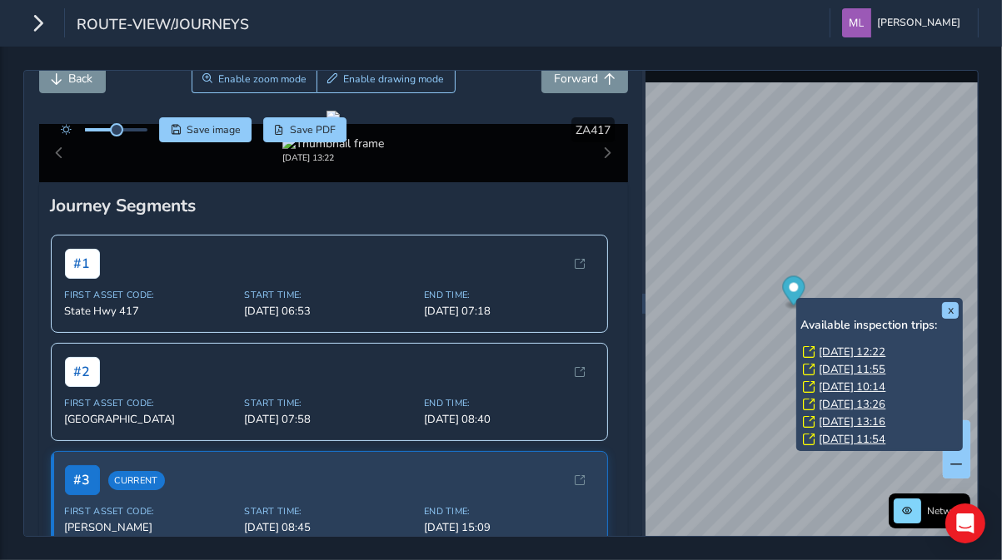
click at [841, 351] on link "[DATE] 12:22" at bounding box center [852, 352] width 67 height 15
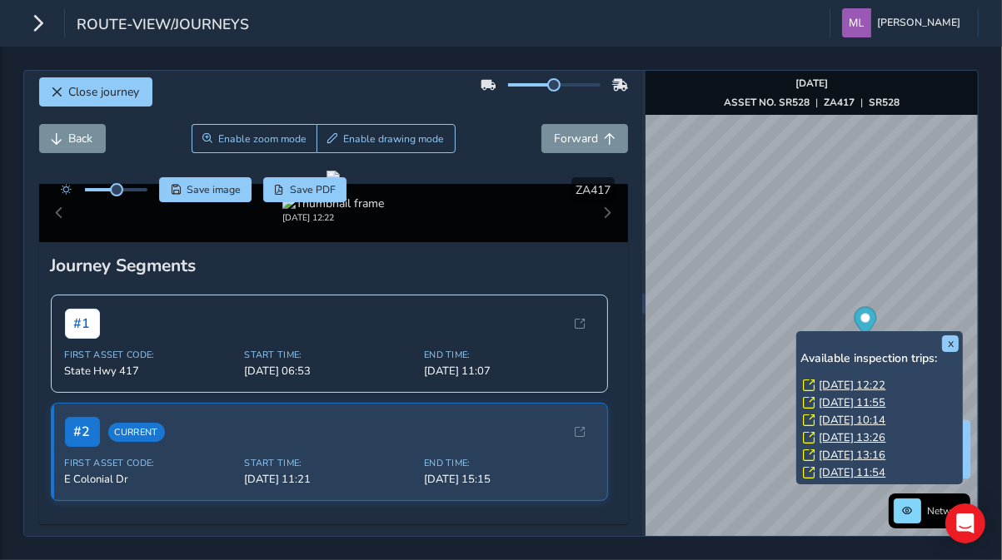
click at [843, 381] on link "[DATE] 12:22" at bounding box center [852, 385] width 67 height 15
click at [851, 403] on link "[DATE] 11:55" at bounding box center [852, 403] width 67 height 15
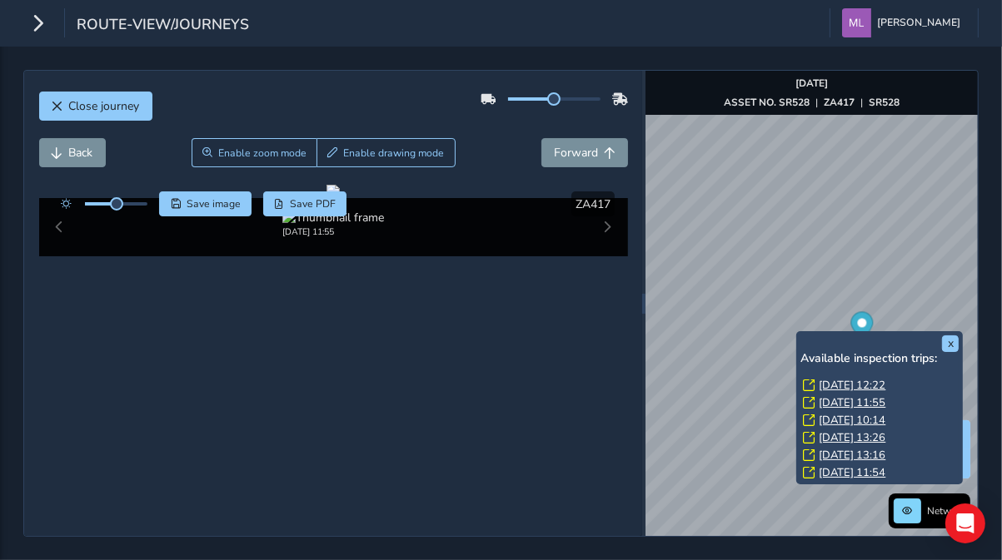
click at [849, 421] on link "[DATE] 10:14" at bounding box center [852, 420] width 67 height 15
click at [850, 436] on link "[DATE] 13:26" at bounding box center [852, 438] width 67 height 15
click at [852, 381] on link "[DATE] 12:22" at bounding box center [852, 385] width 67 height 15
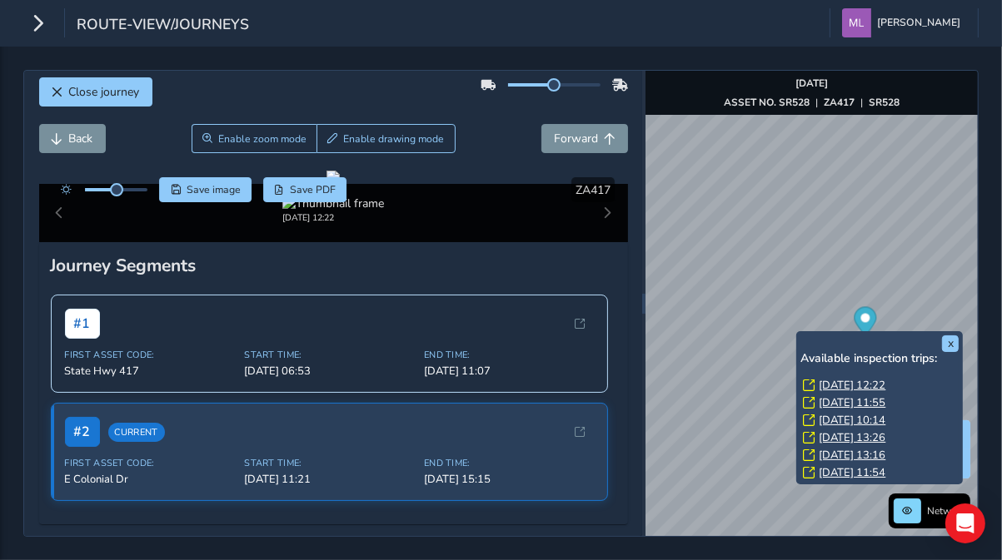
click at [859, 401] on link "[DATE] 11:55" at bounding box center [852, 403] width 67 height 15
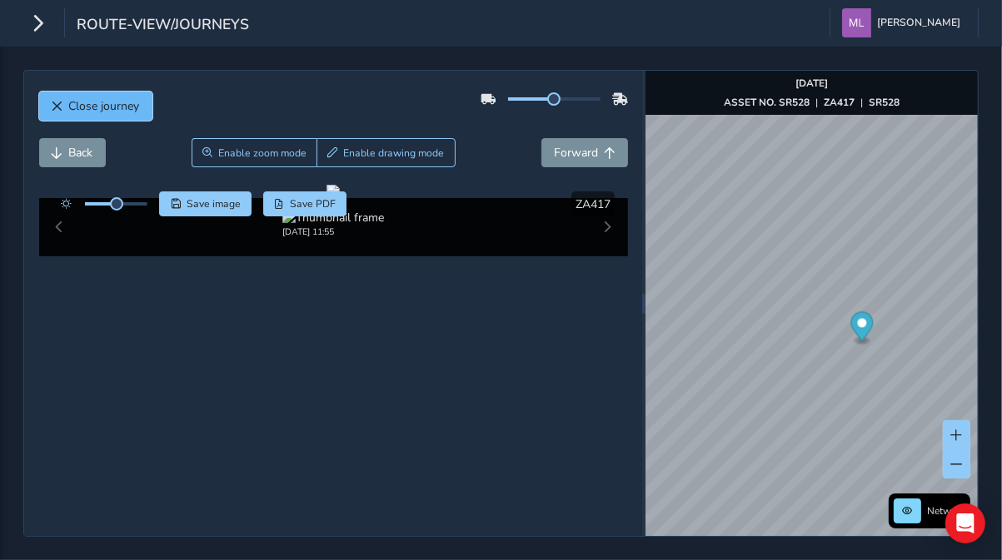
click at [111, 111] on span "Close journey" at bounding box center [104, 106] width 71 height 16
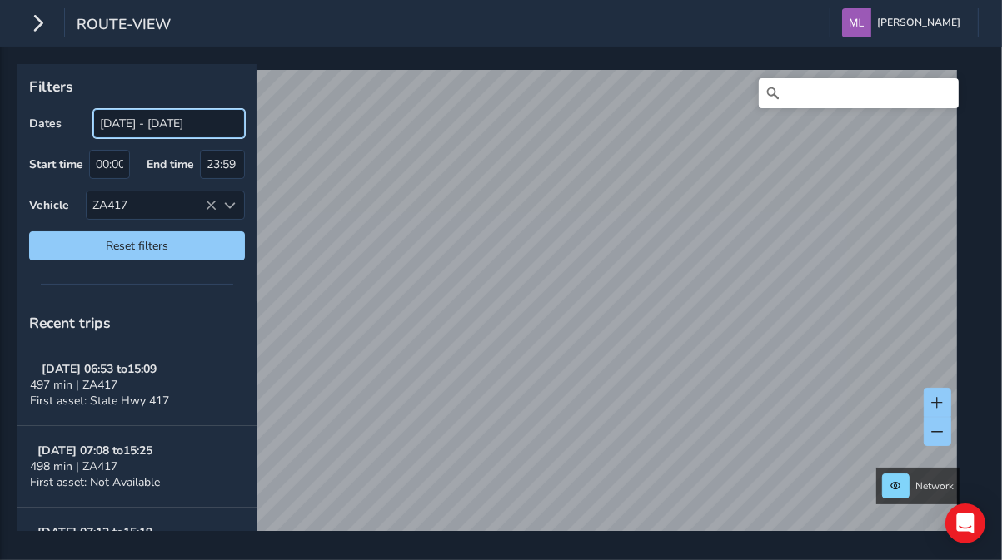
click at [193, 124] on input "[DATE] - [DATE]" at bounding box center [169, 123] width 152 height 29
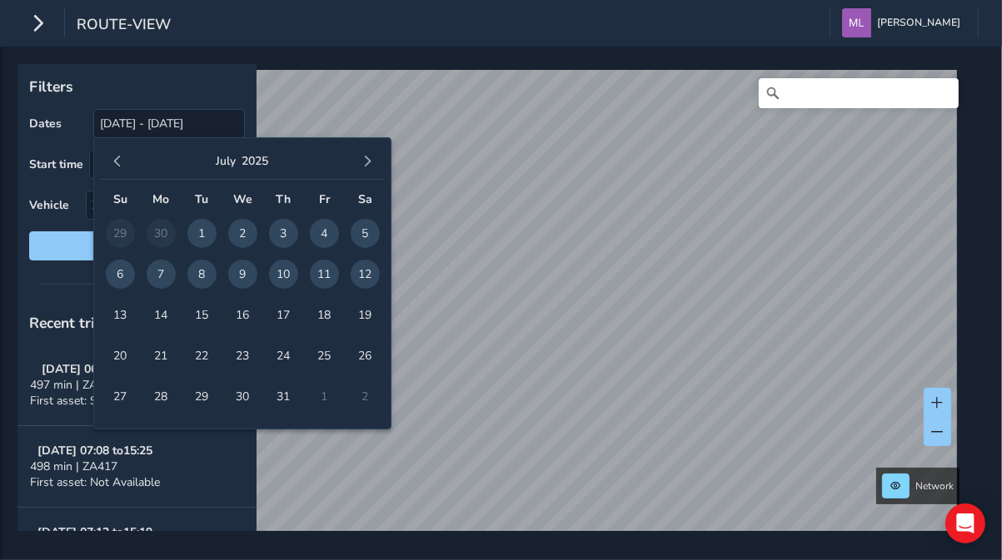
click at [208, 231] on span "1" at bounding box center [201, 233] width 29 height 29
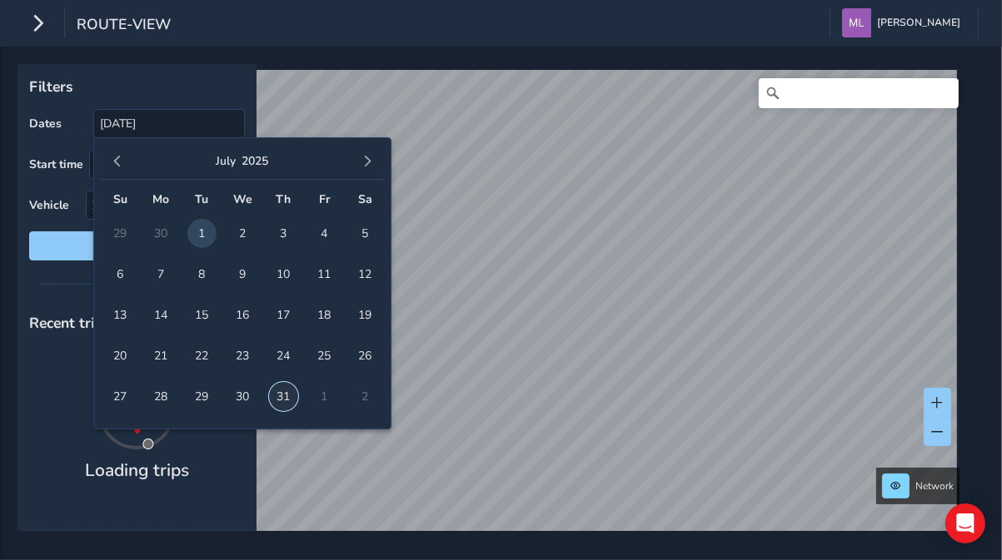
click at [285, 396] on span "31" at bounding box center [283, 396] width 29 height 29
type input "[DATE] - [DATE]"
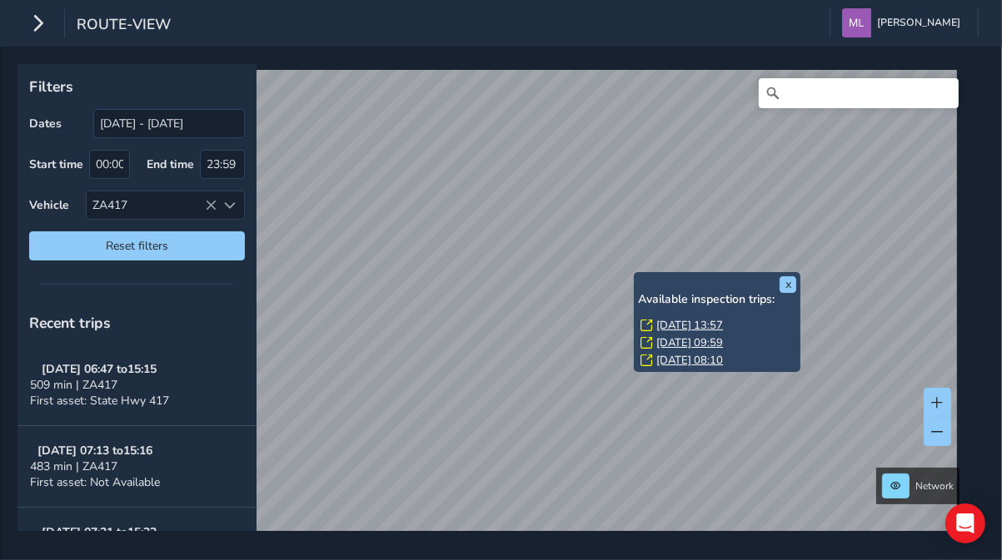
click at [682, 357] on link "[DATE] 08:10" at bounding box center [689, 360] width 67 height 15
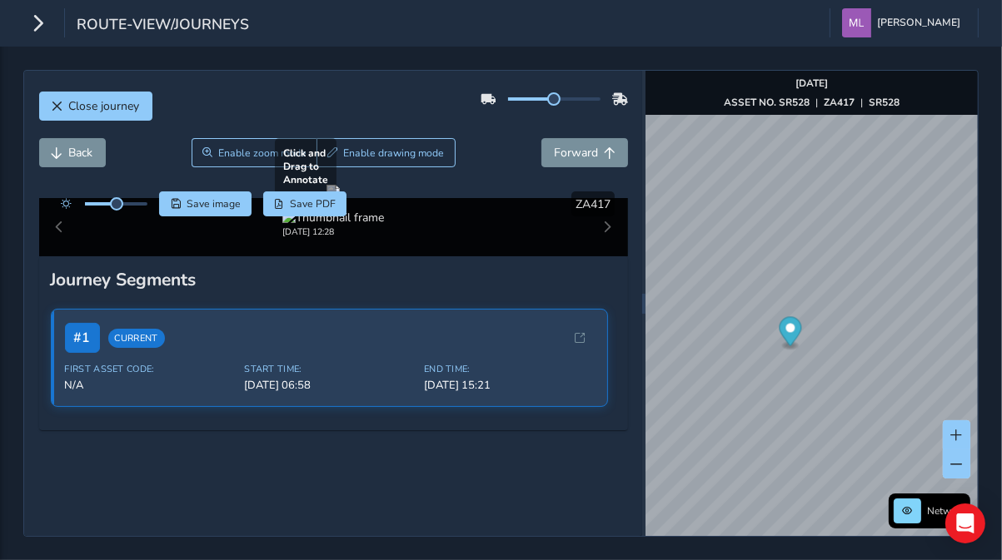
scroll to position [67, 0]
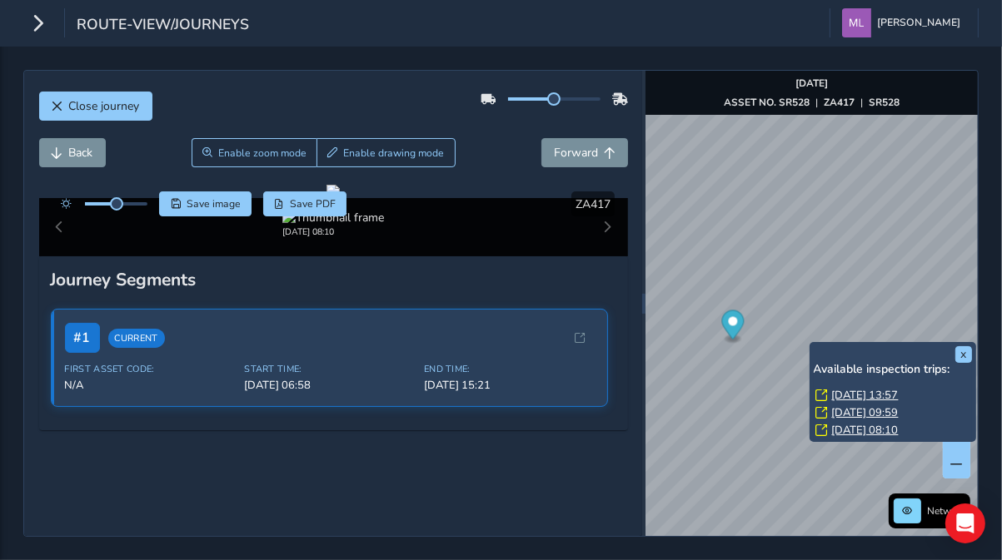
click at [865, 412] on link "[DATE] 09:59" at bounding box center [865, 413] width 67 height 15
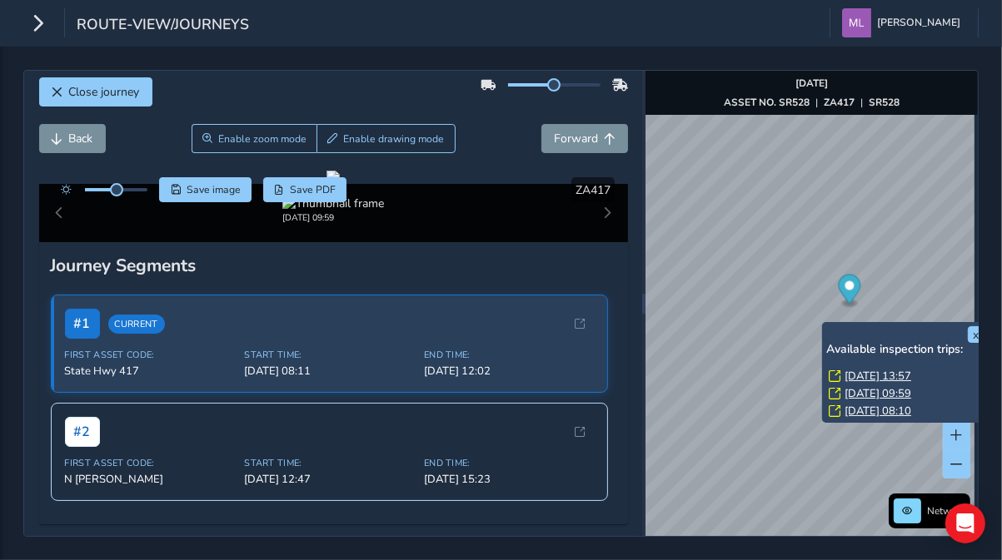
click at [860, 373] on link "[DATE] 13:57" at bounding box center [877, 376] width 67 height 15
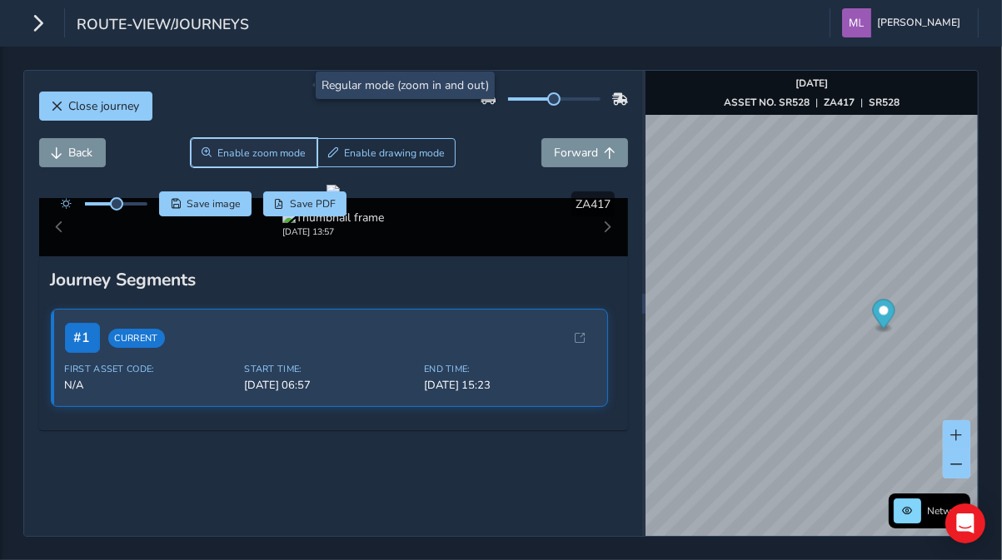
click at [233, 147] on span "Enable zoom mode" at bounding box center [261, 153] width 88 height 13
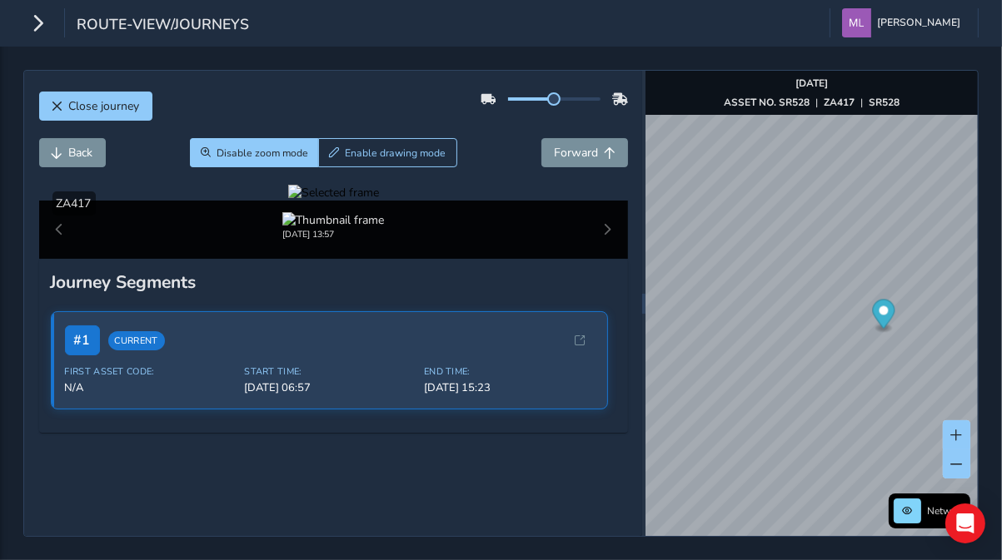
click at [379, 201] on div at bounding box center [333, 193] width 91 height 16
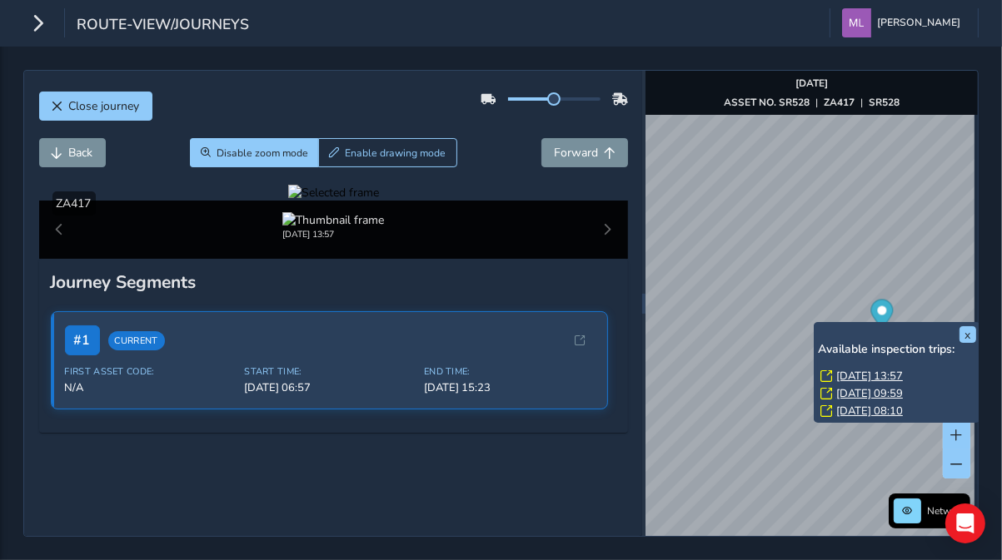
click at [857, 377] on link "[DATE] 13:57" at bounding box center [869, 376] width 67 height 15
click at [864, 393] on link "[DATE] 09:59" at bounding box center [877, 393] width 67 height 15
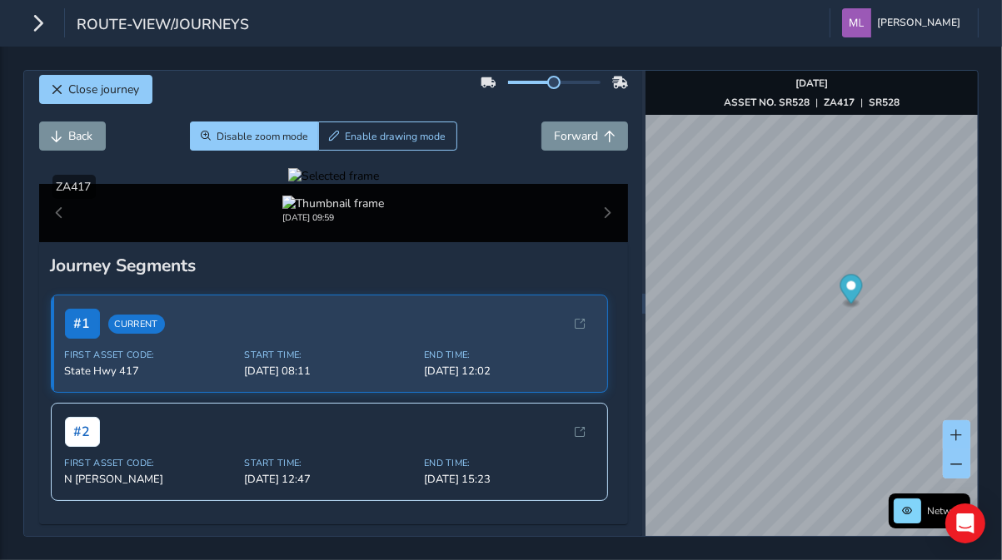
click at [379, 184] on div at bounding box center [333, 176] width 91 height 16
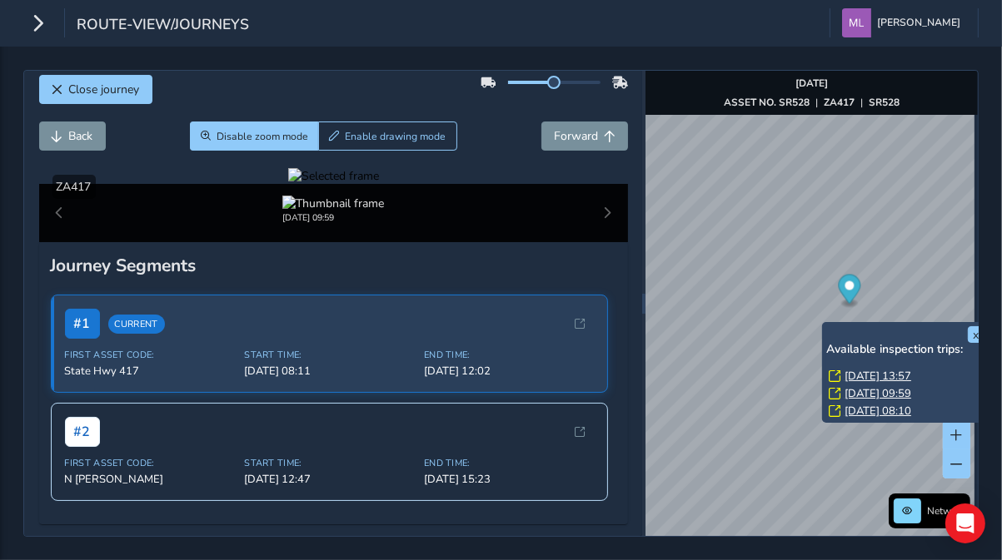
click at [885, 411] on link "[DATE] 08:10" at bounding box center [877, 411] width 67 height 15
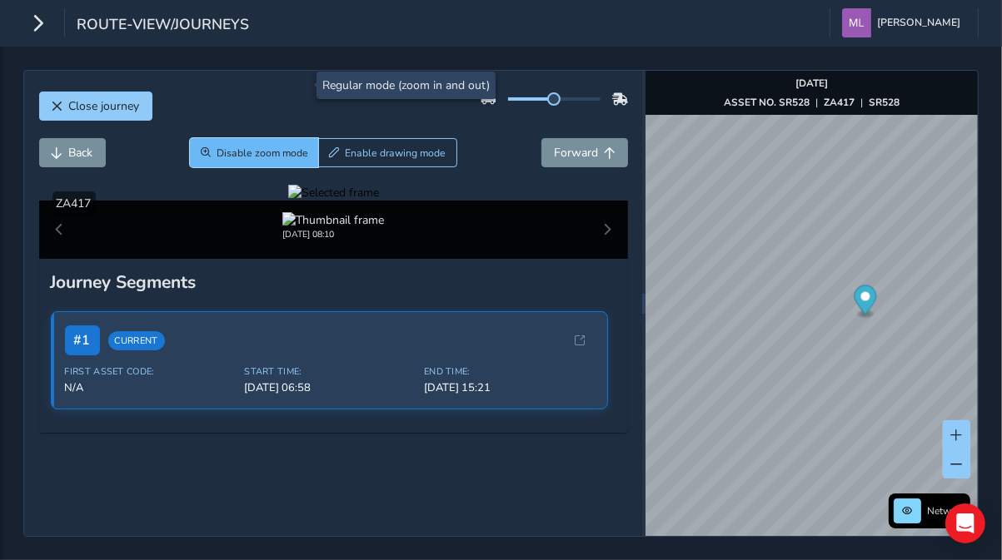
click at [286, 147] on span "Disable zoom mode" at bounding box center [263, 153] width 92 height 13
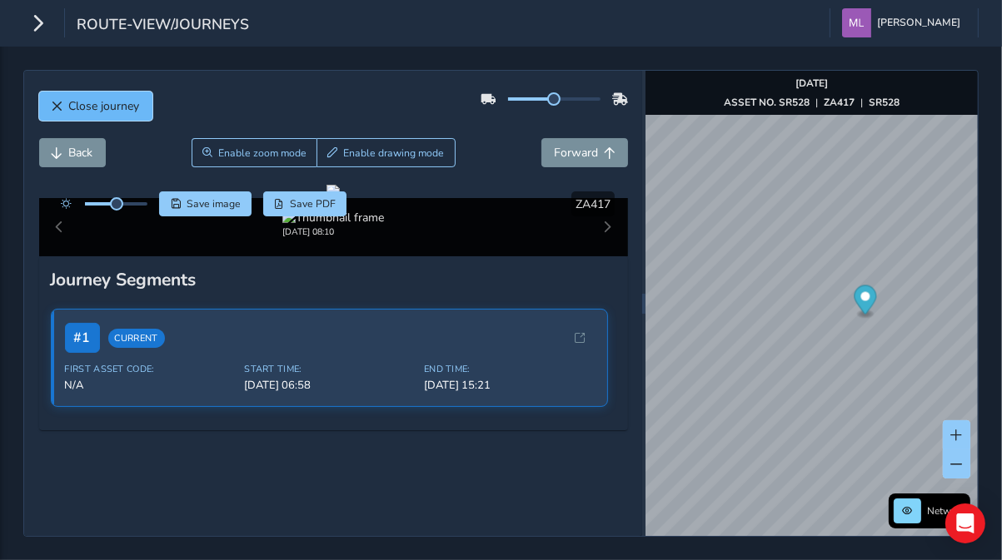
click at [138, 105] on span "Close journey" at bounding box center [104, 106] width 71 height 16
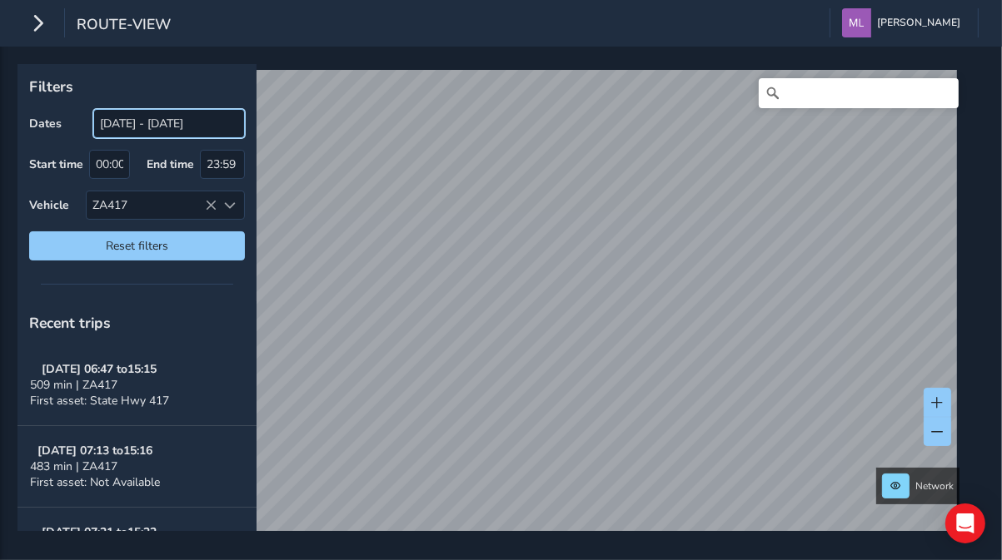
click at [142, 126] on input "[DATE] - [DATE]" at bounding box center [169, 123] width 152 height 29
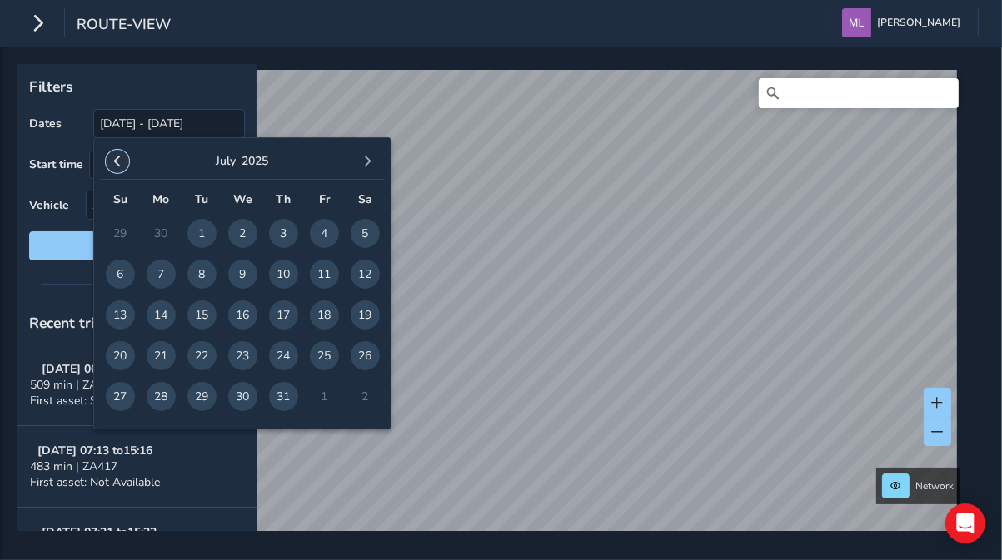
click at [118, 165] on span "button" at bounding box center [118, 162] width 12 height 12
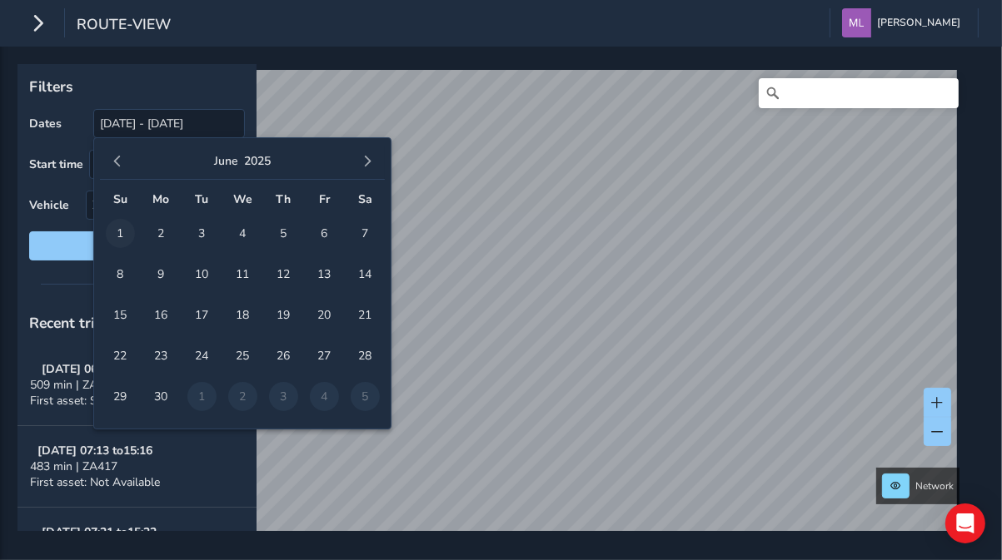
click at [123, 233] on span "1" at bounding box center [120, 233] width 29 height 29
click at [371, 157] on span "button" at bounding box center [367, 162] width 12 height 12
click at [283, 357] on span "24" at bounding box center [283, 355] width 29 height 29
type input "[DATE] - [DATE]"
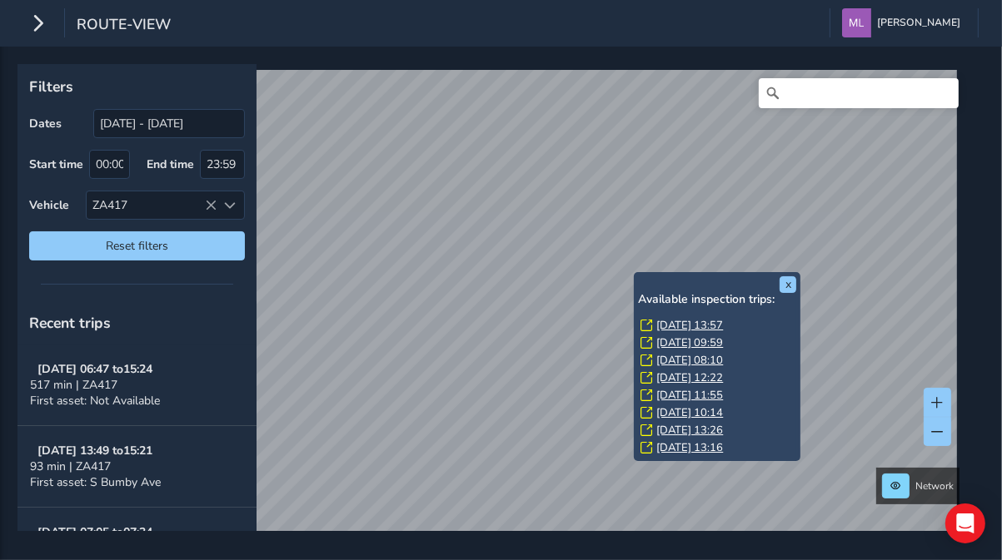
click at [693, 396] on link "[DATE] 11:55" at bounding box center [689, 395] width 67 height 15
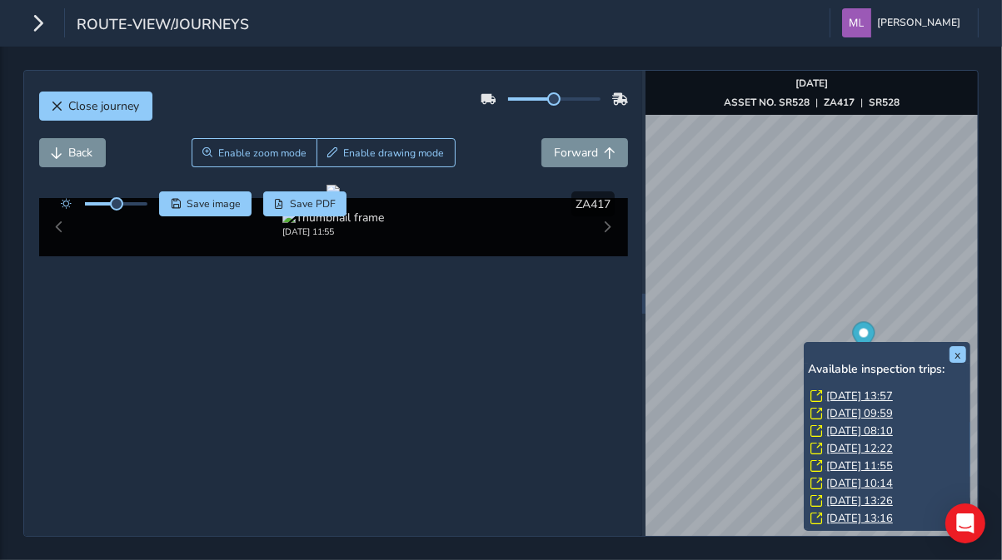
click at [843, 470] on link "[DATE] 11:55" at bounding box center [859, 466] width 67 height 15
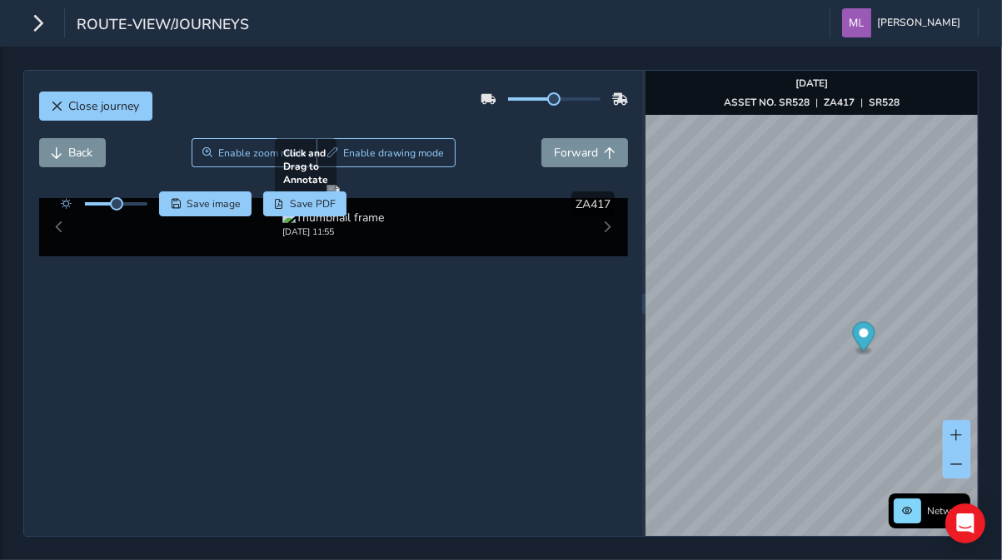
scroll to position [74, 0]
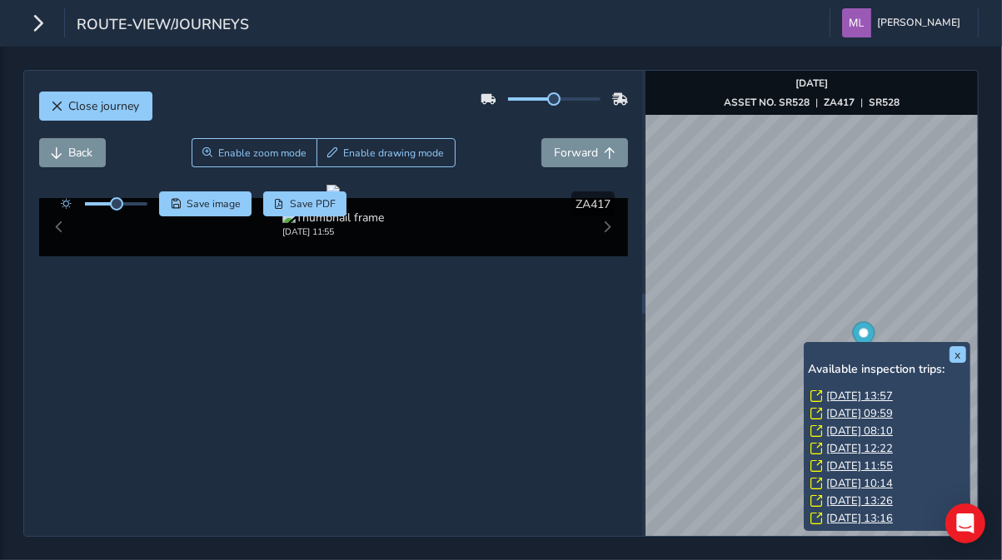
click at [864, 451] on link "[DATE] 12:22" at bounding box center [859, 448] width 67 height 15
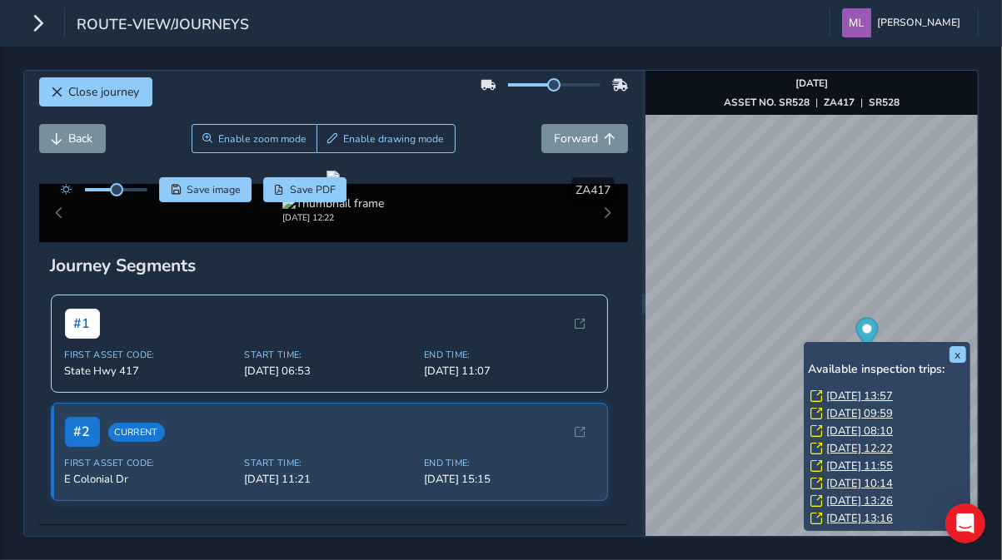
click at [851, 429] on link "[DATE] 08:10" at bounding box center [859, 431] width 67 height 15
